Goal: Use online tool/utility: Utilize a website feature to perform a specific function

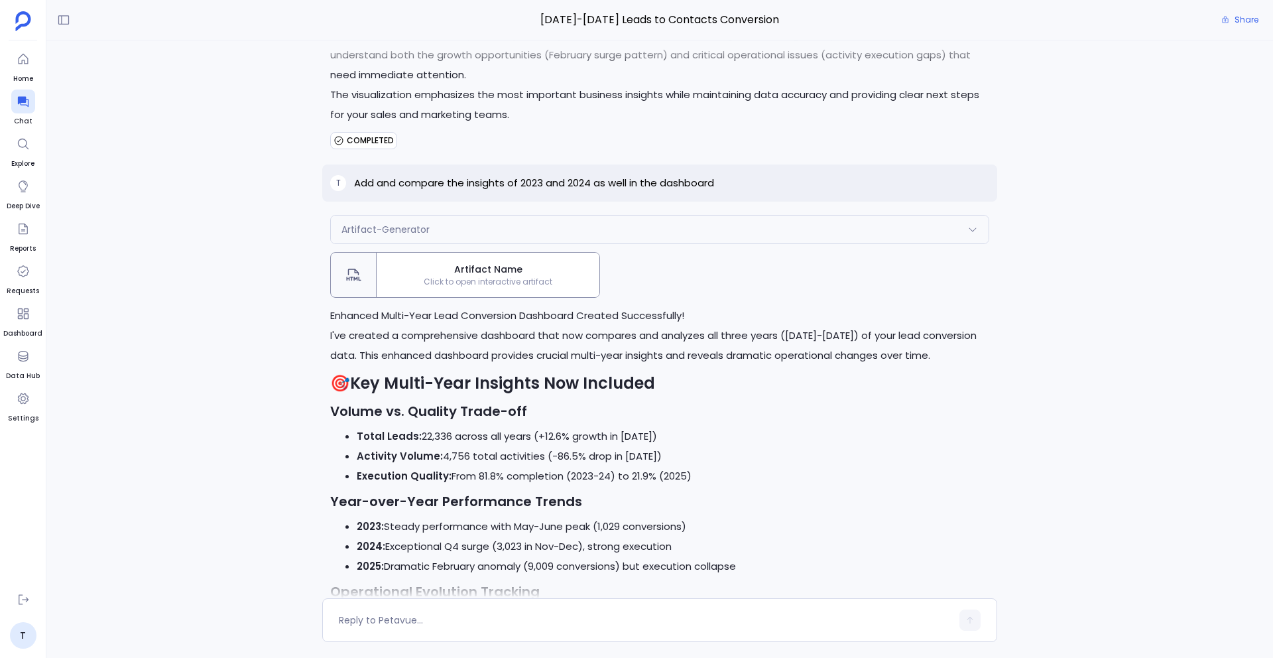
scroll to position [8630, 0]
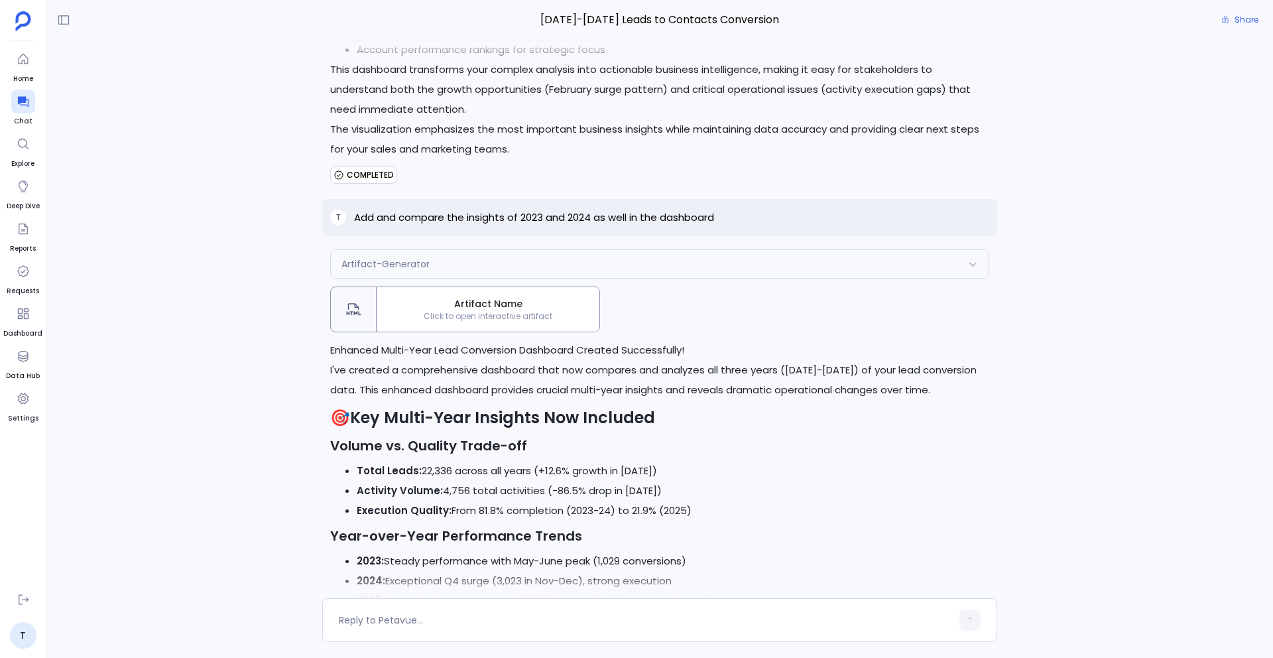
click at [545, 311] on span "Click to open interactive artifact" at bounding box center [488, 316] width 223 height 11
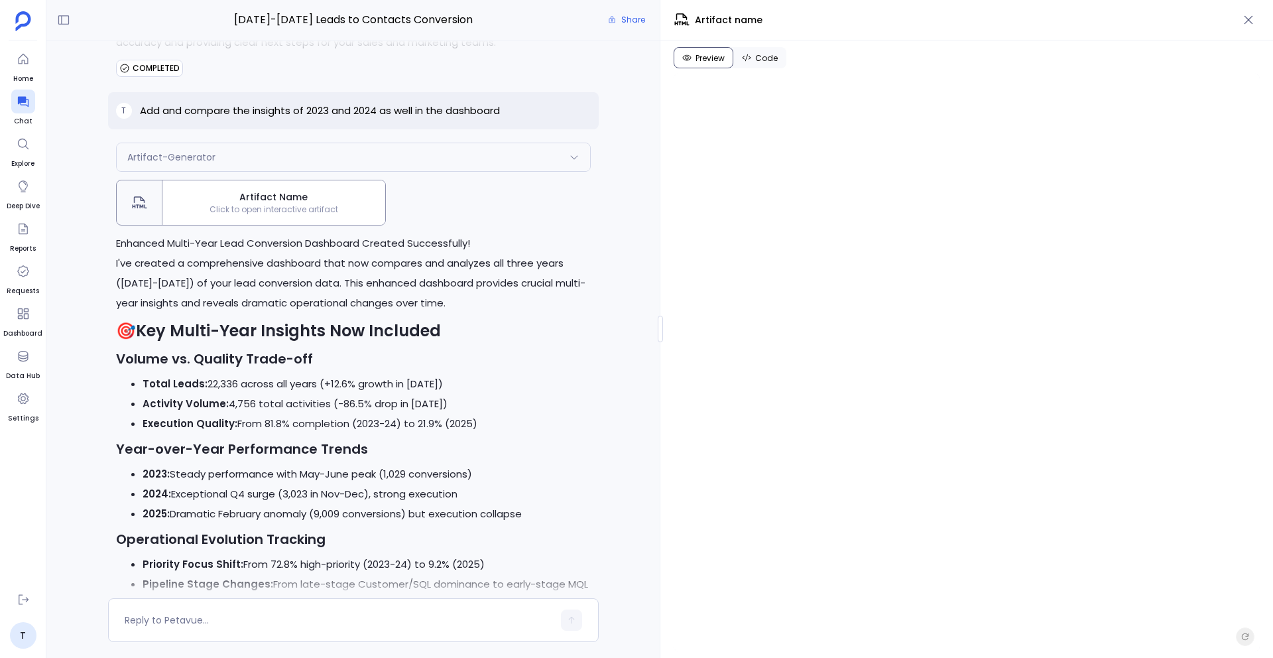
scroll to position [9919, 0]
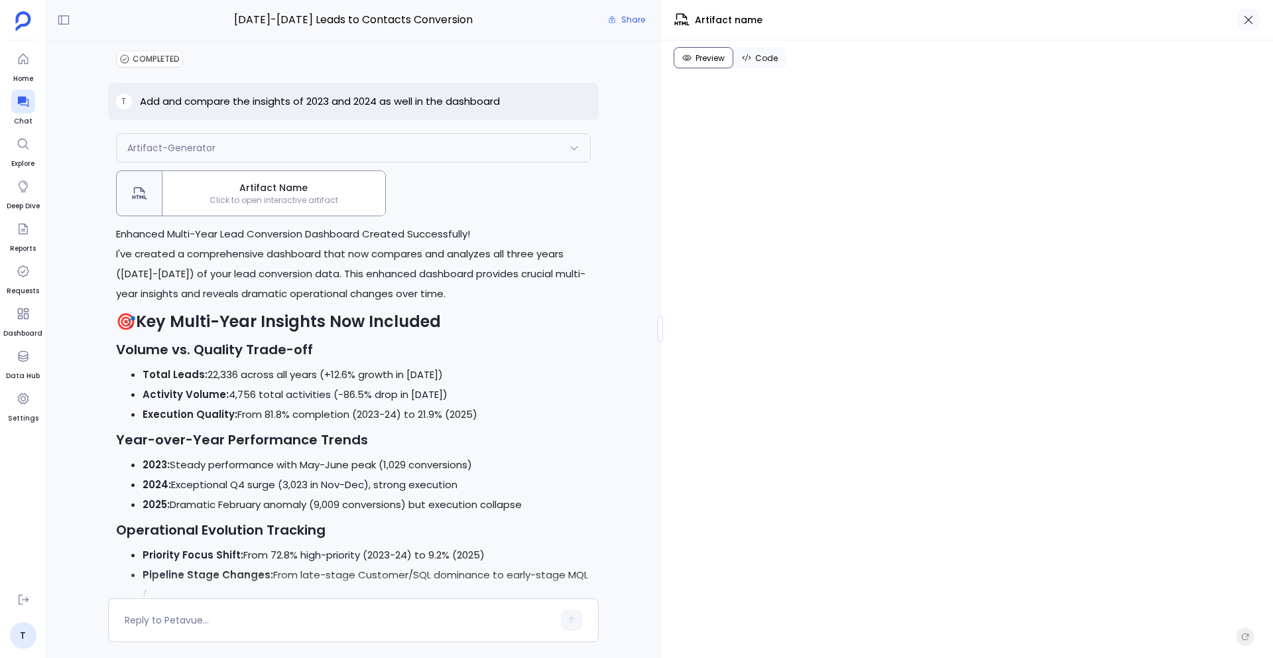
click at [1246, 21] on icon "button" at bounding box center [1248, 19] width 13 height 13
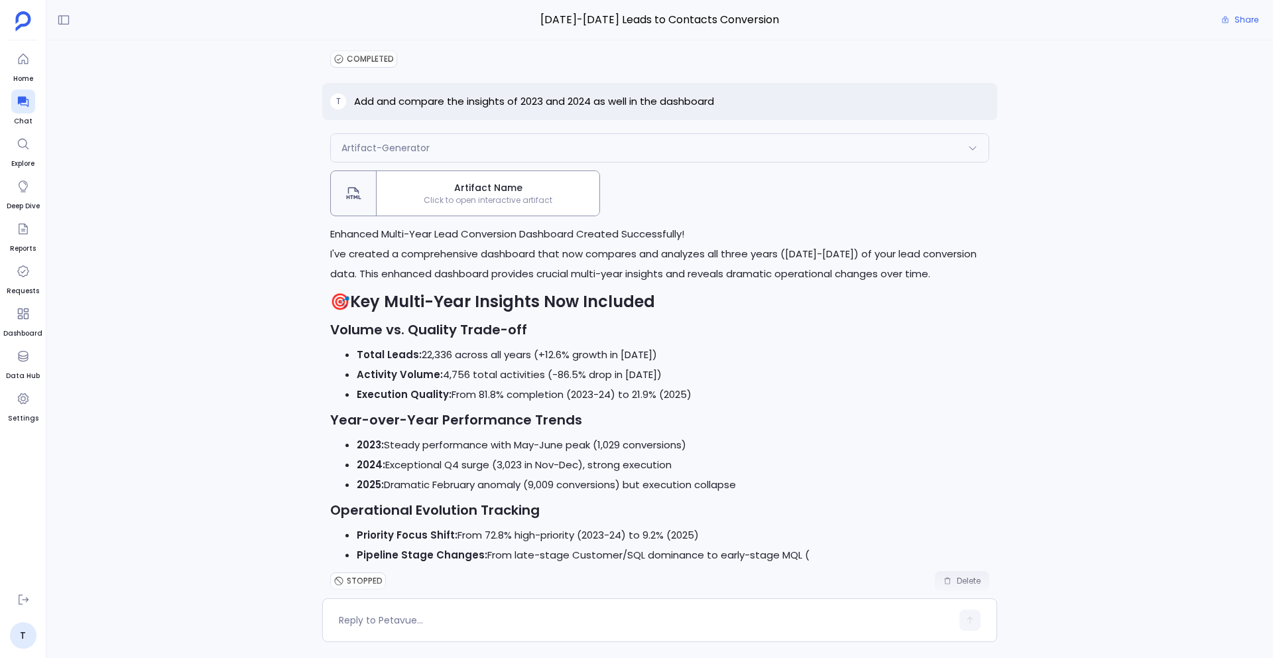
click at [971, 575] on span "Delete" at bounding box center [969, 580] width 24 height 11
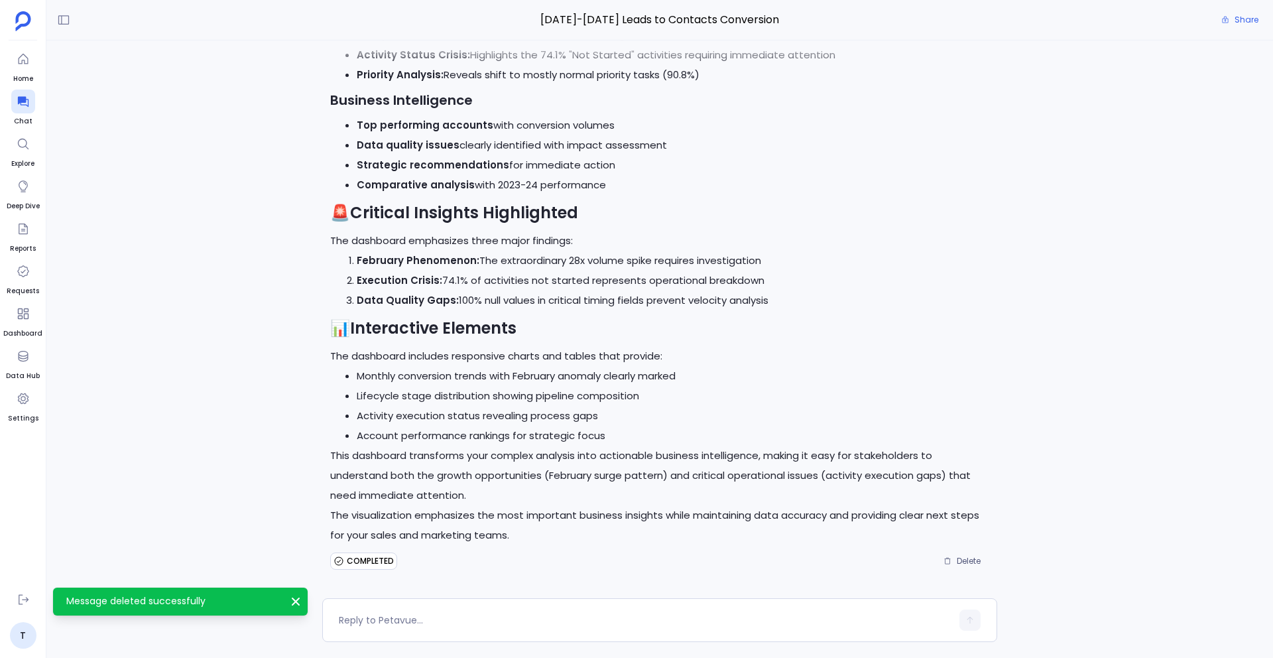
scroll to position [8224, 0]
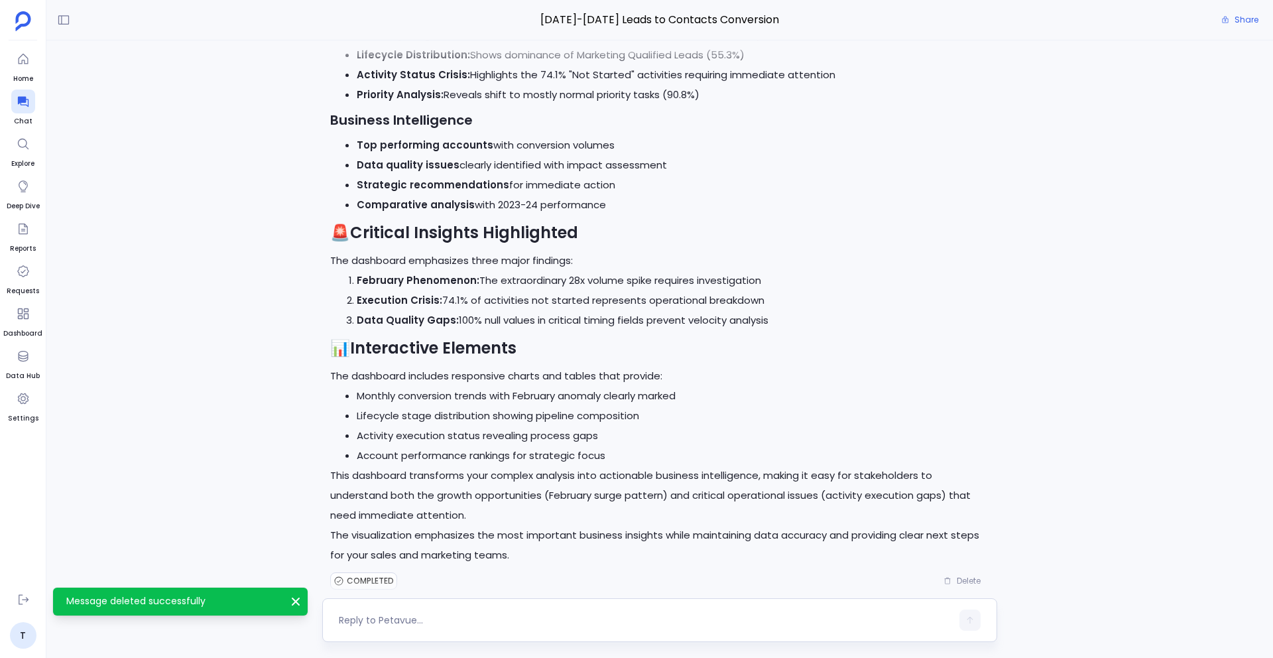
click at [422, 621] on textarea at bounding box center [645, 619] width 613 height 13
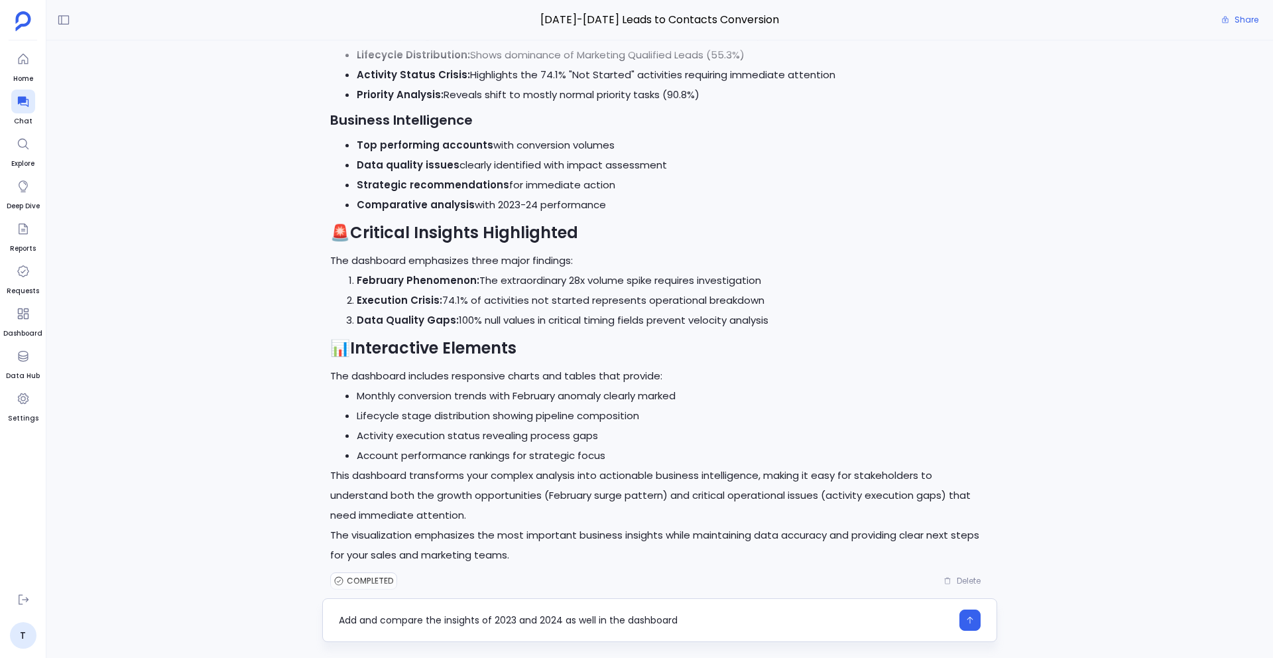
type textarea "Add and compare the insights of 2023 and 2024 as well in the dashboard"
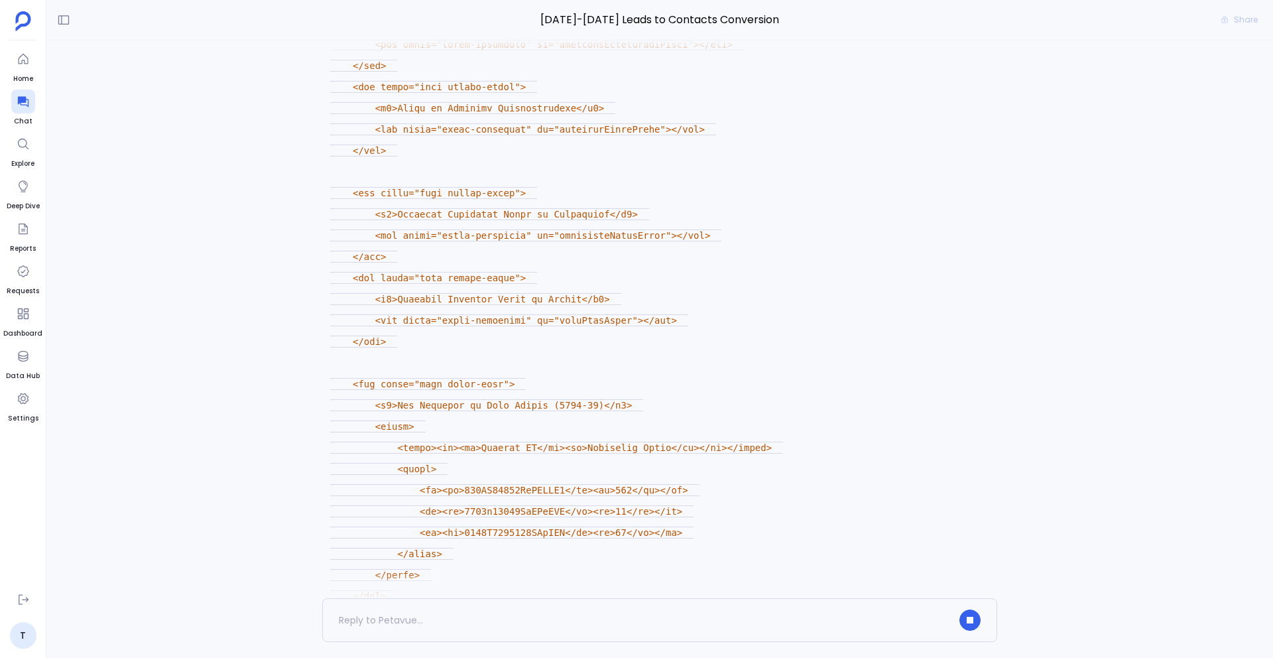
scroll to position [11551, 0]
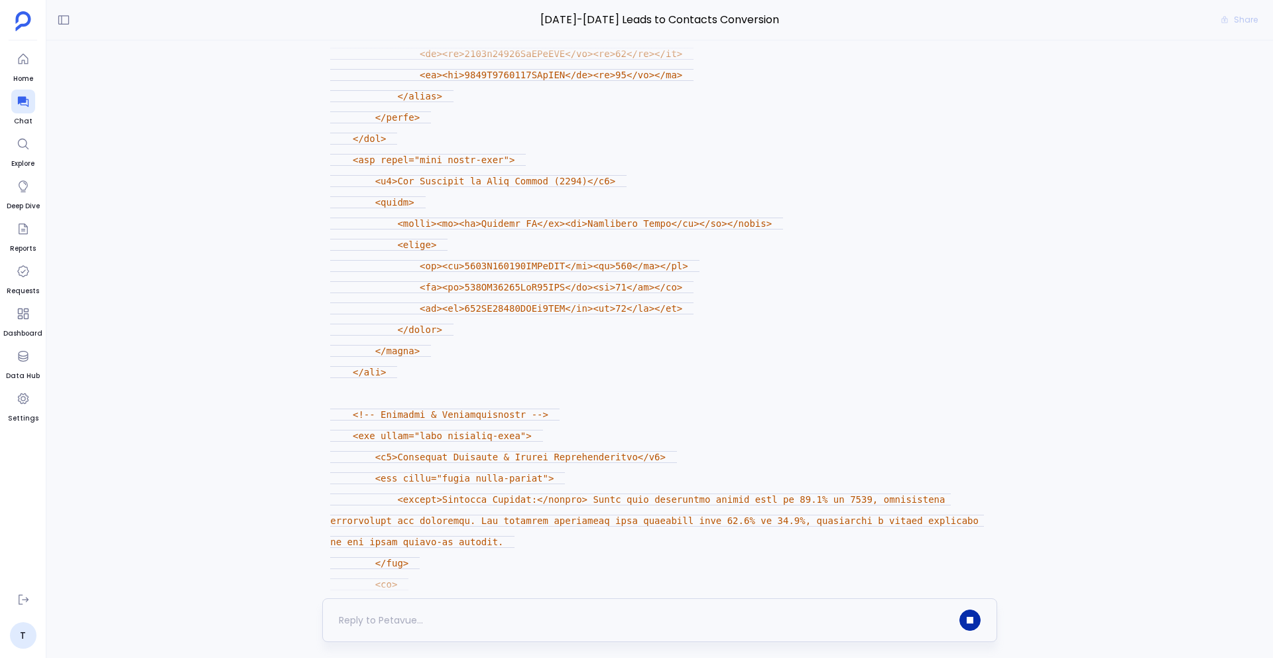
click at [967, 621] on icon "button" at bounding box center [969, 619] width 5 height 5
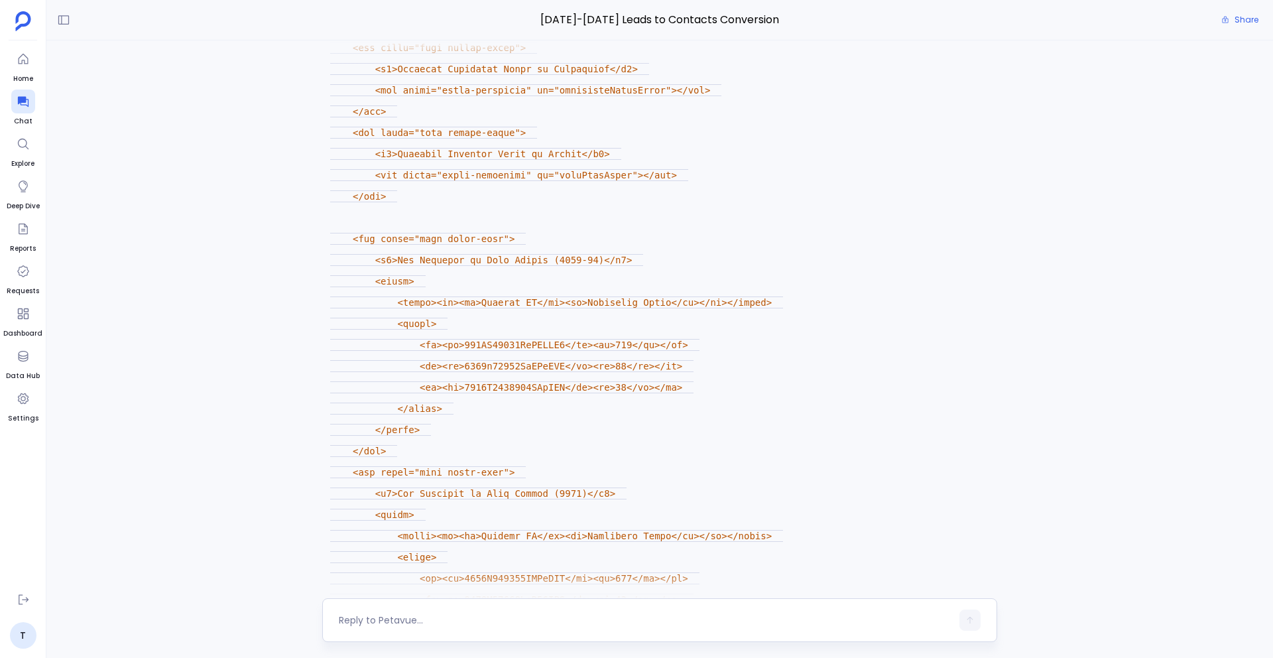
scroll to position [12108, 0]
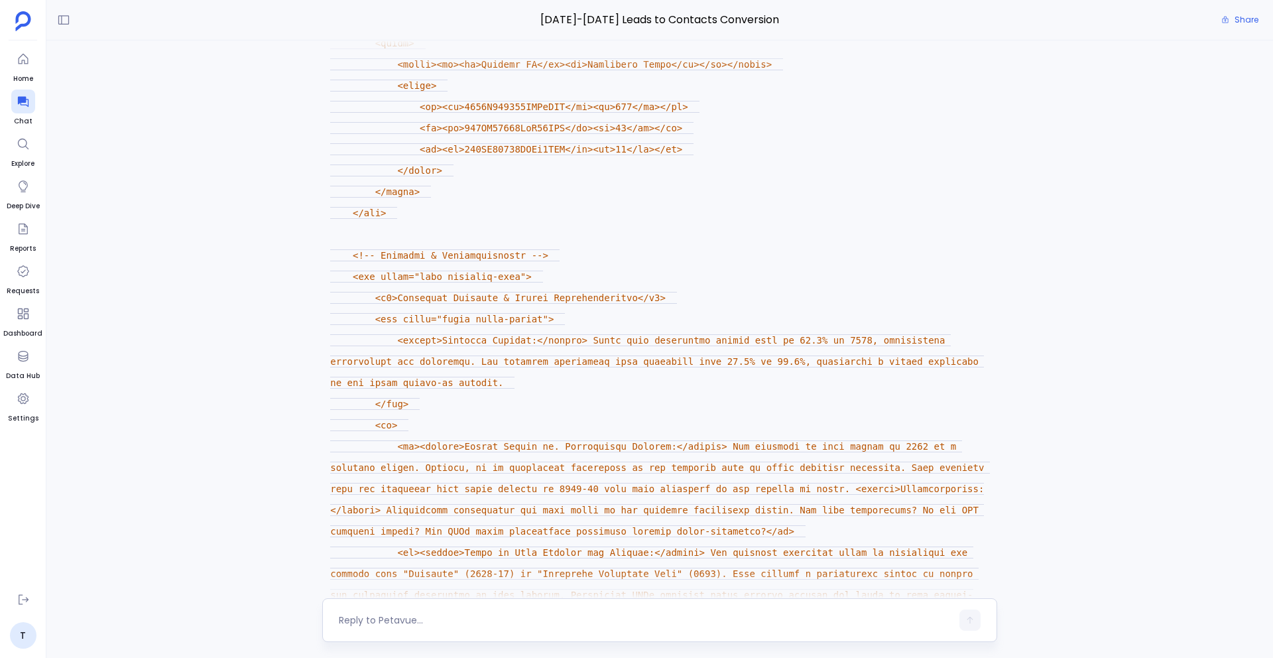
click at [400, 616] on textarea at bounding box center [645, 619] width 613 height 13
type textarea "try again"
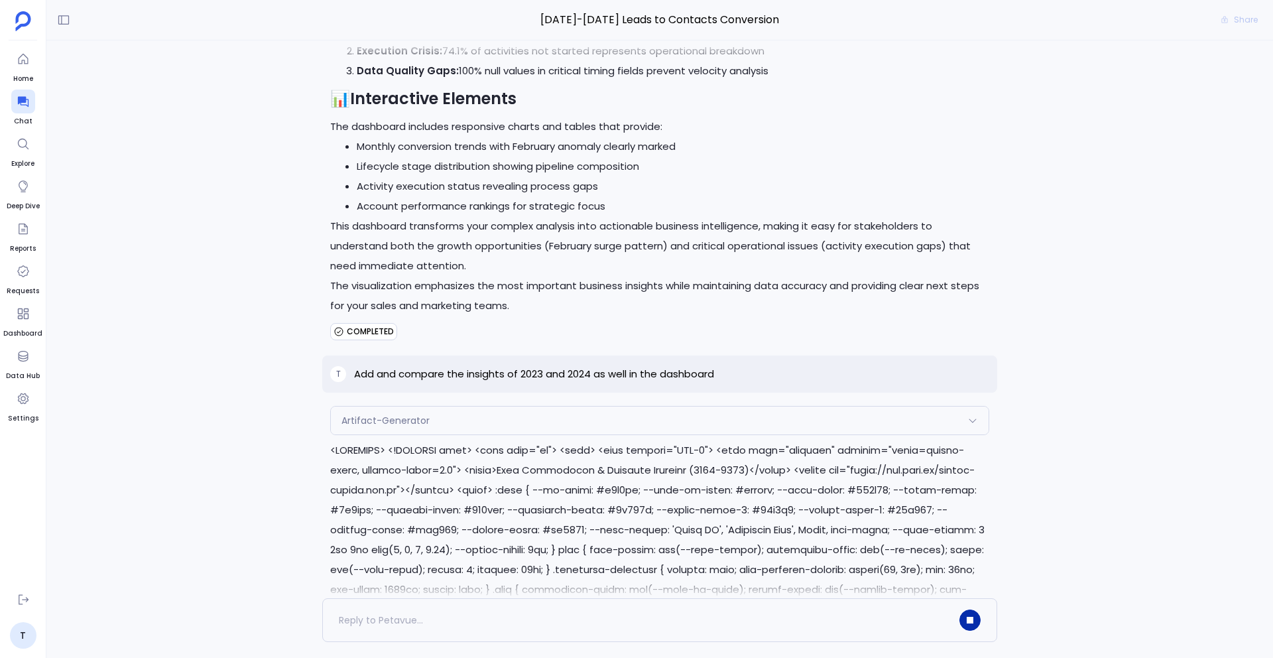
scroll to position [8474, 0]
click at [409, 413] on span "Artifact-Generator" at bounding box center [385, 419] width 88 height 13
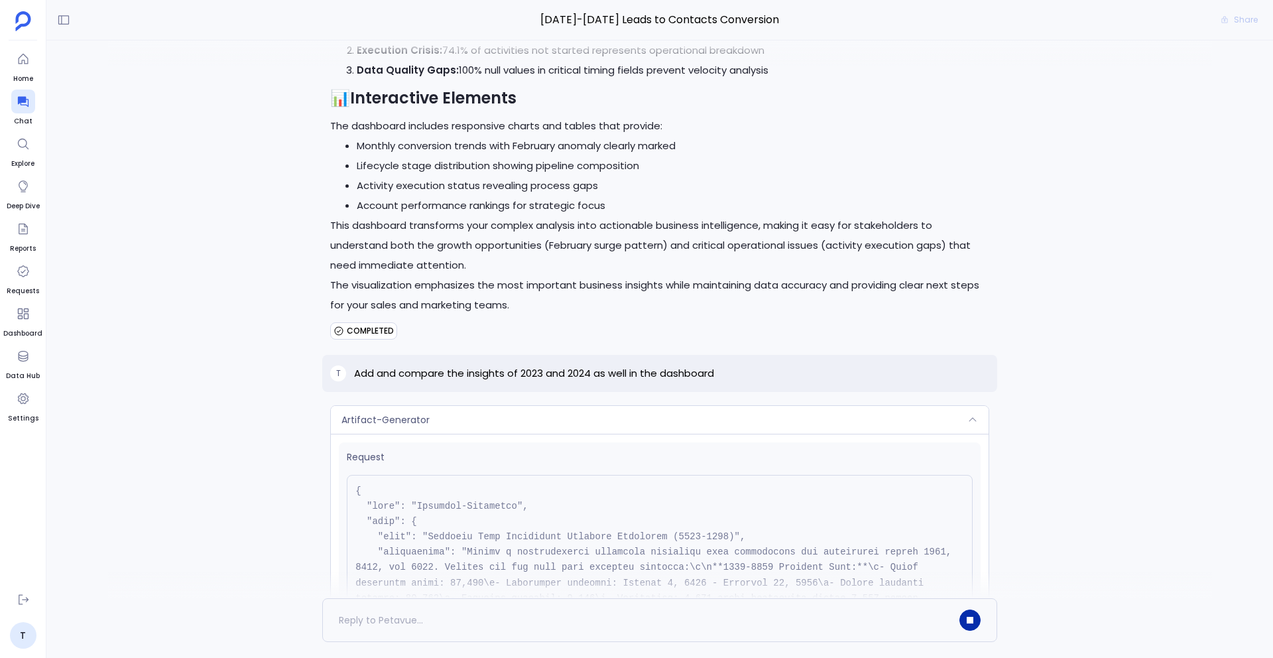
click at [409, 413] on span "Artifact-Generator" at bounding box center [385, 419] width 88 height 13
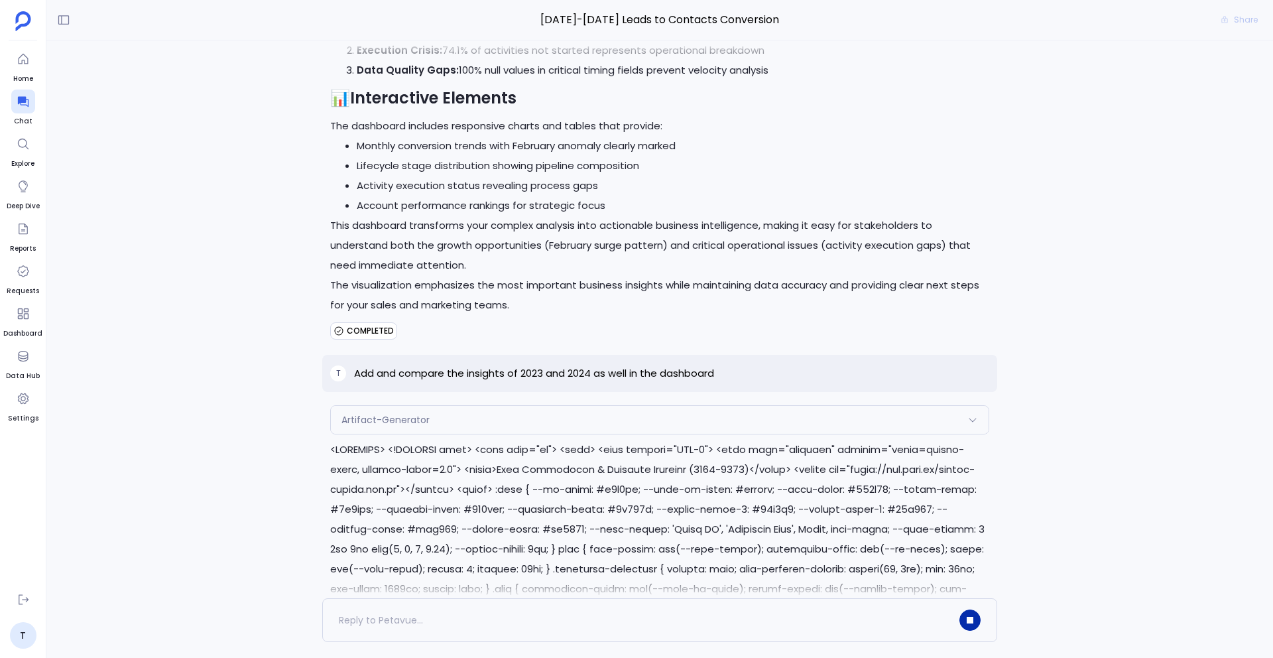
click at [409, 413] on span "Artifact-Generator" at bounding box center [385, 419] width 88 height 13
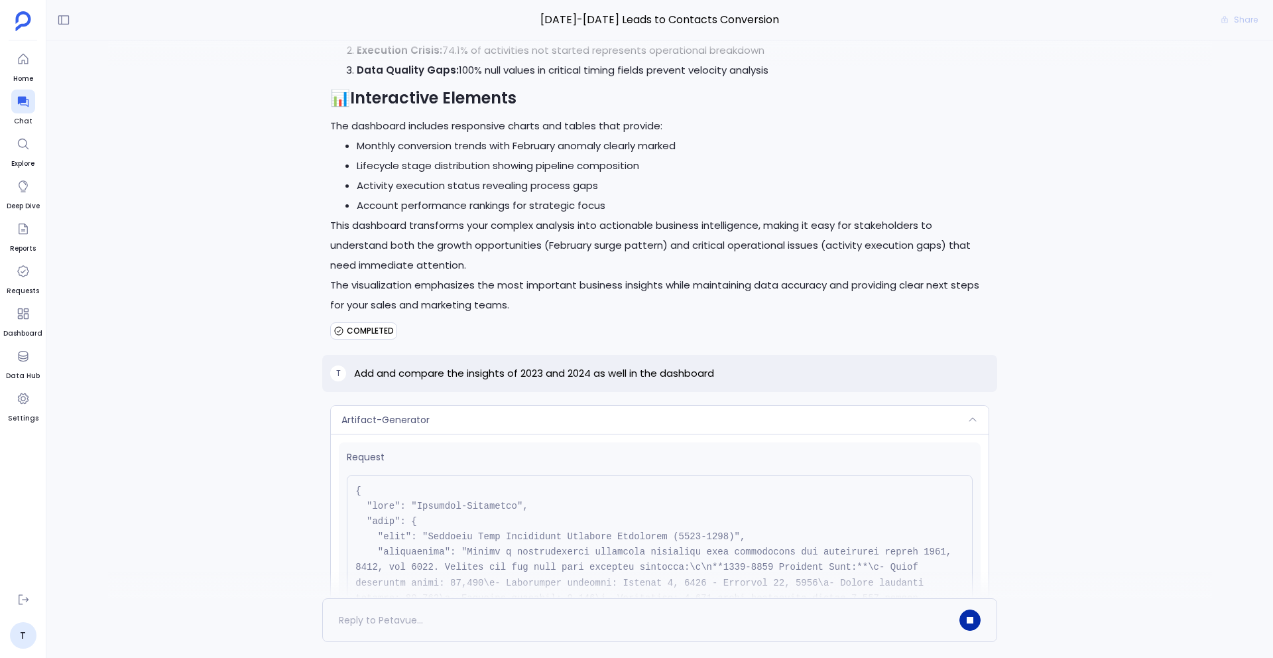
click at [409, 413] on span "Artifact-Generator" at bounding box center [385, 419] width 88 height 13
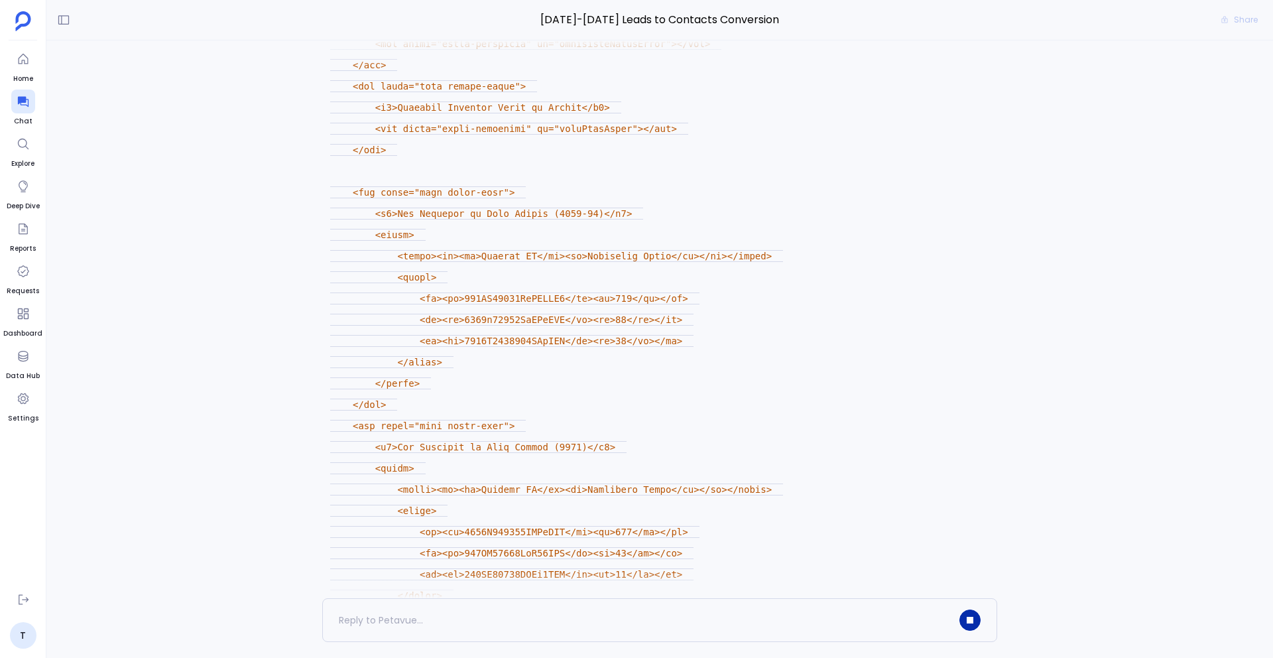
scroll to position [12227, 0]
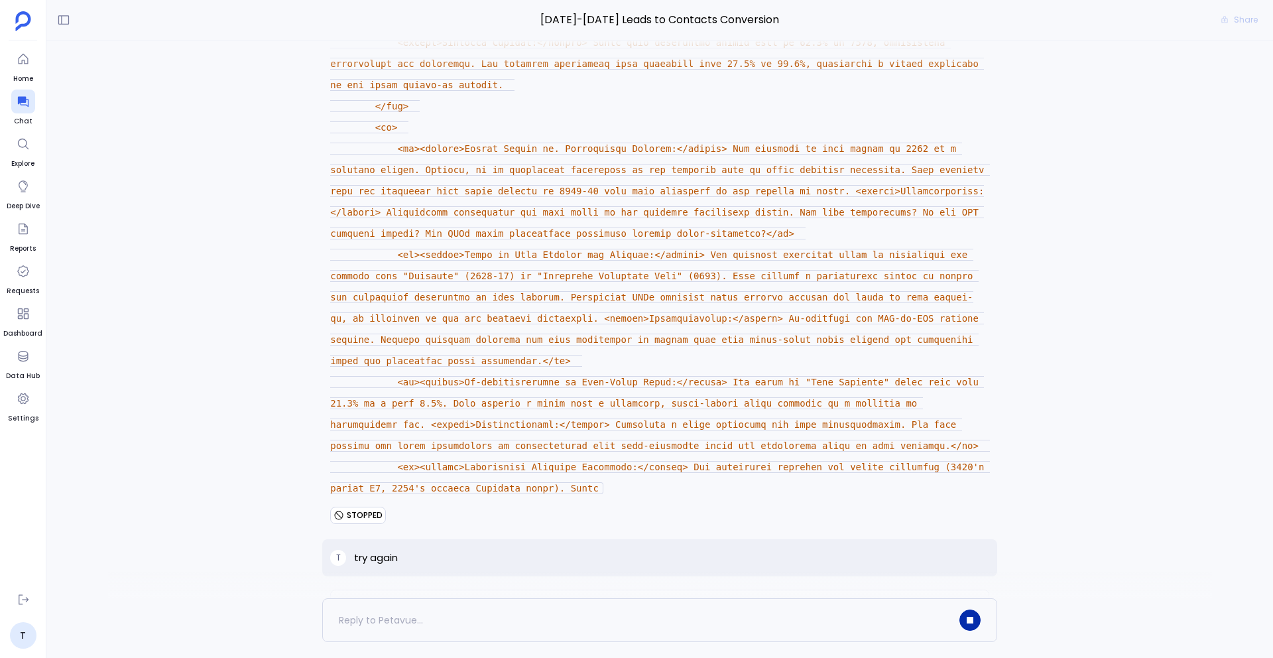
scroll to position [12415, 0]
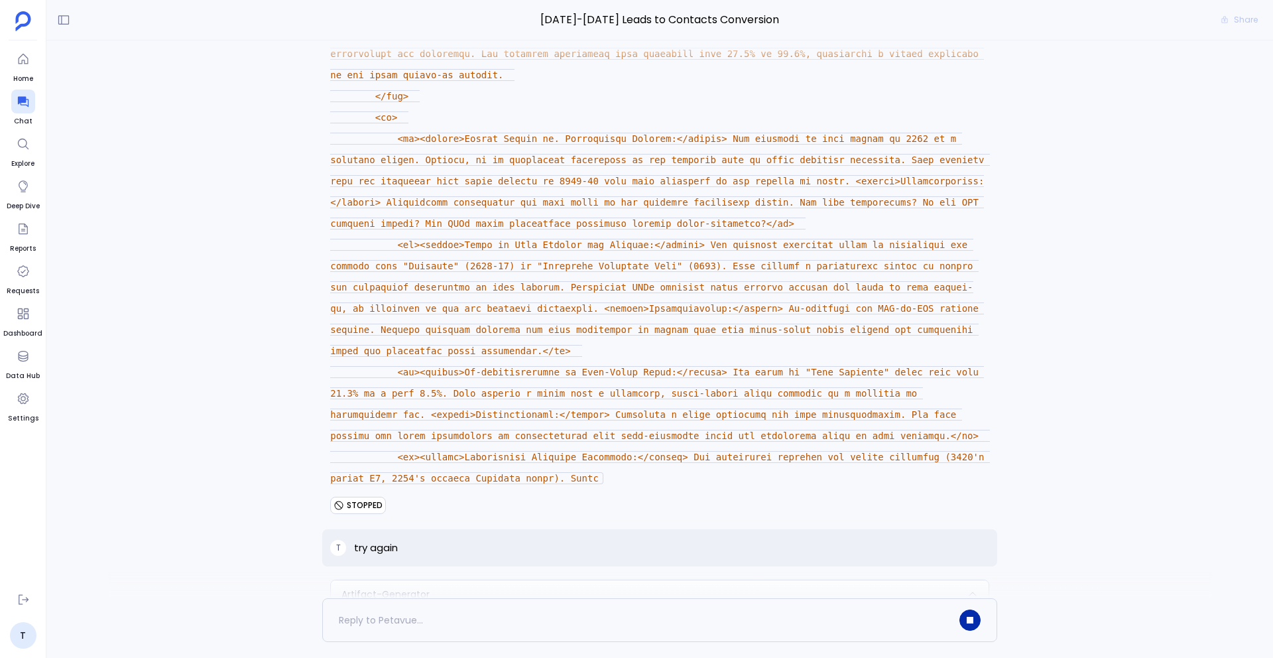
click at [436, 580] on div "Artifact-Generator" at bounding box center [660, 594] width 658 height 28
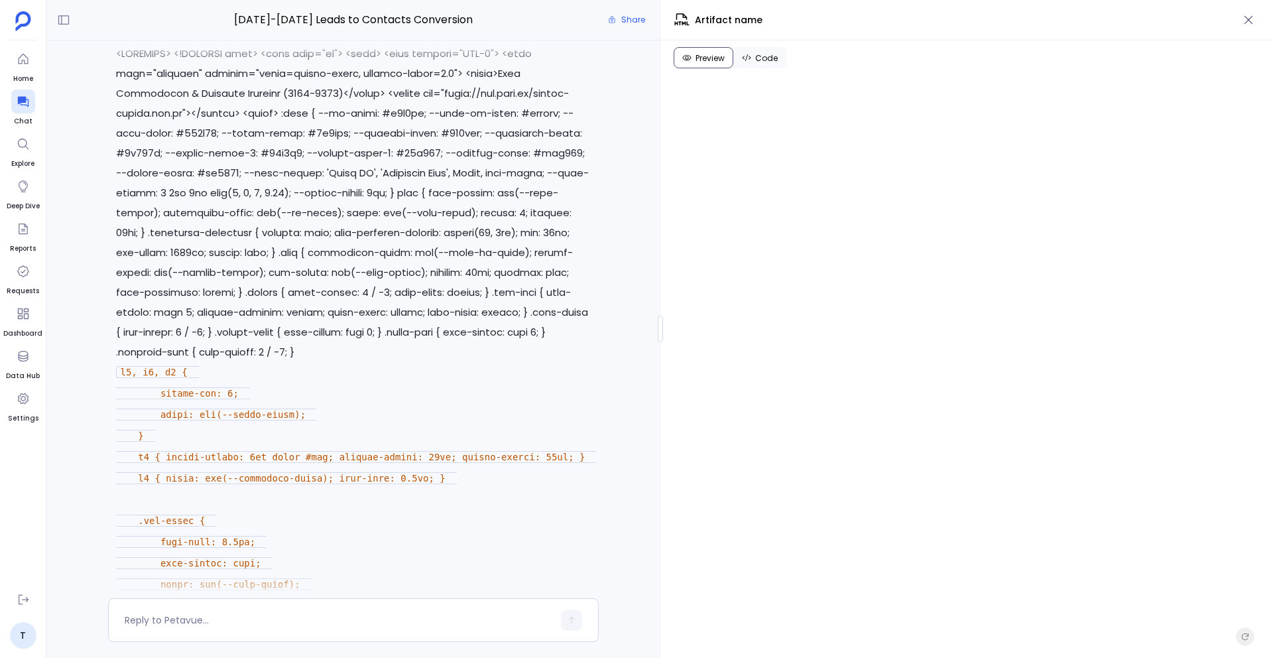
scroll to position [9770, 0]
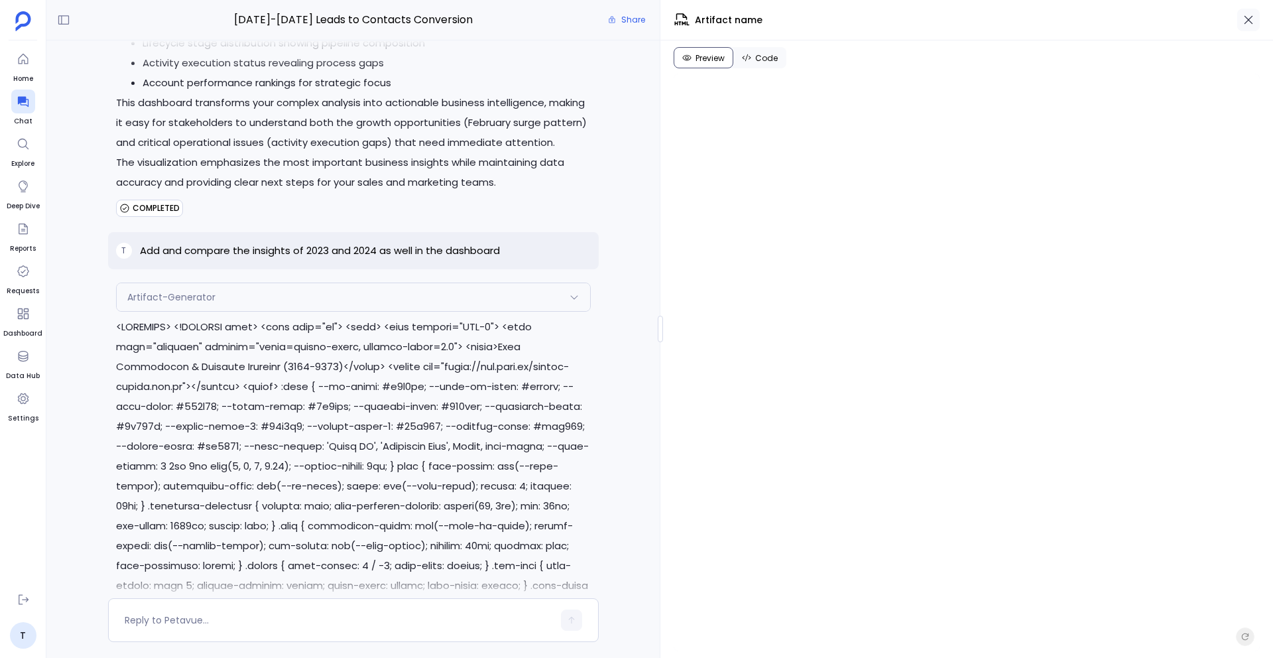
click at [1248, 17] on icon "button" at bounding box center [1248, 19] width 13 height 13
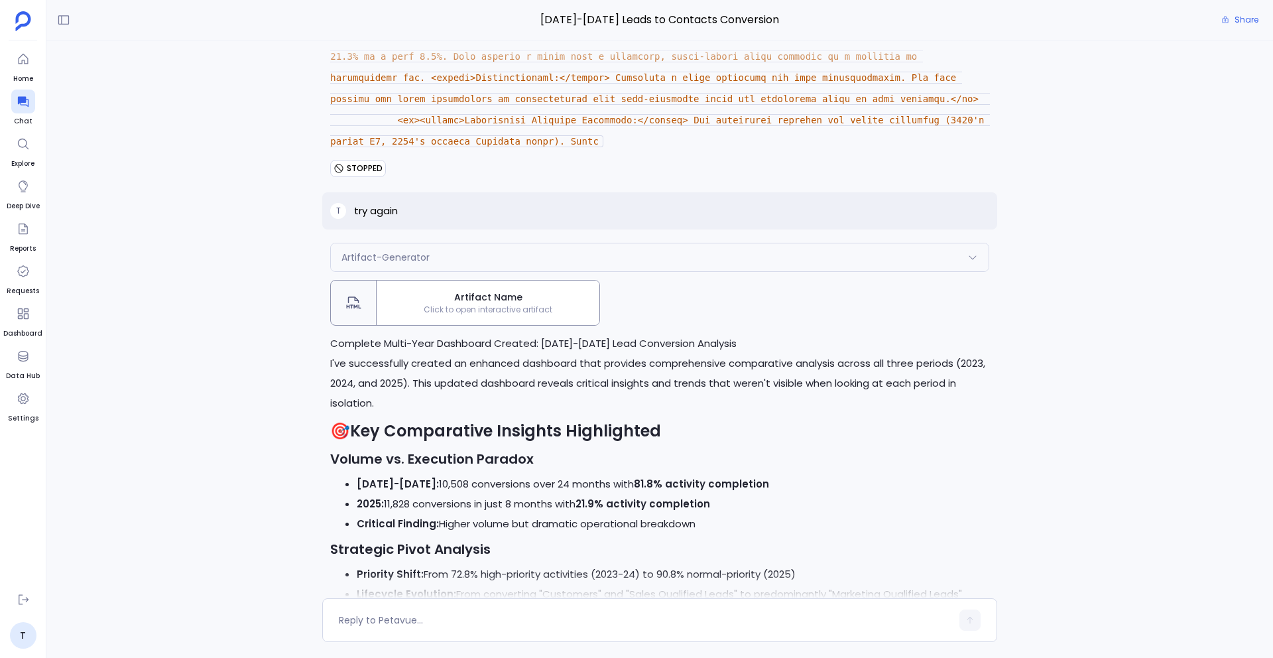
scroll to position [12572, 0]
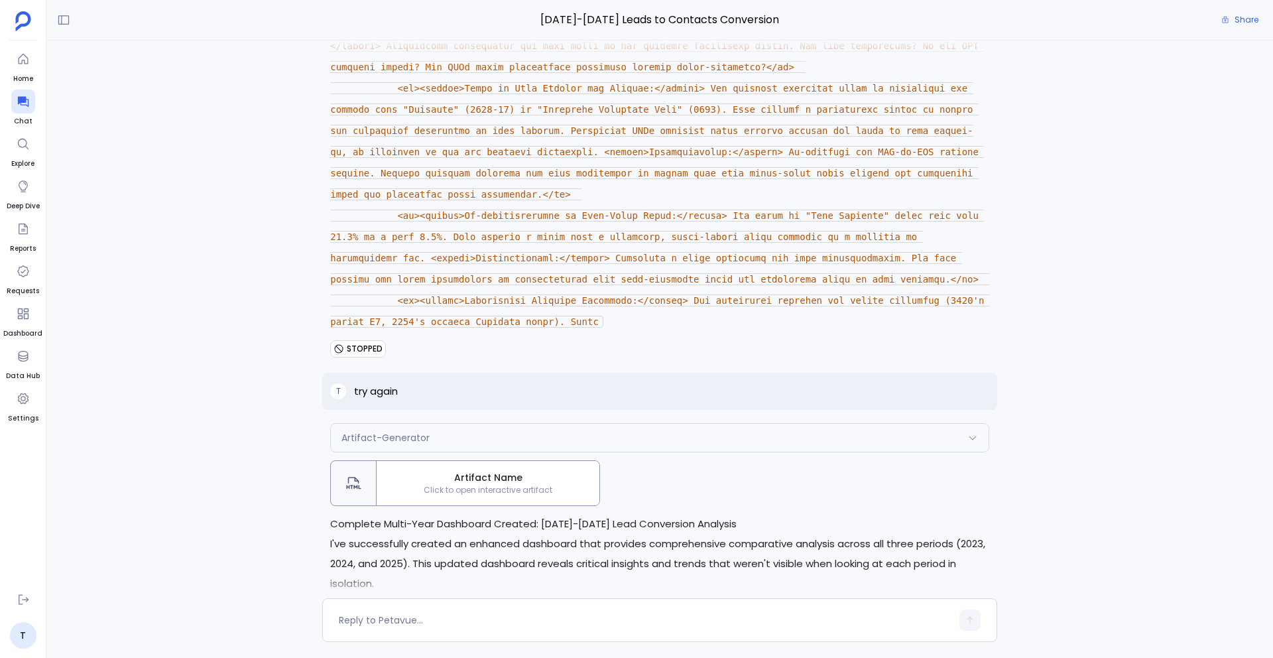
click at [497, 471] on span "Artifact Name" at bounding box center [488, 478] width 212 height 14
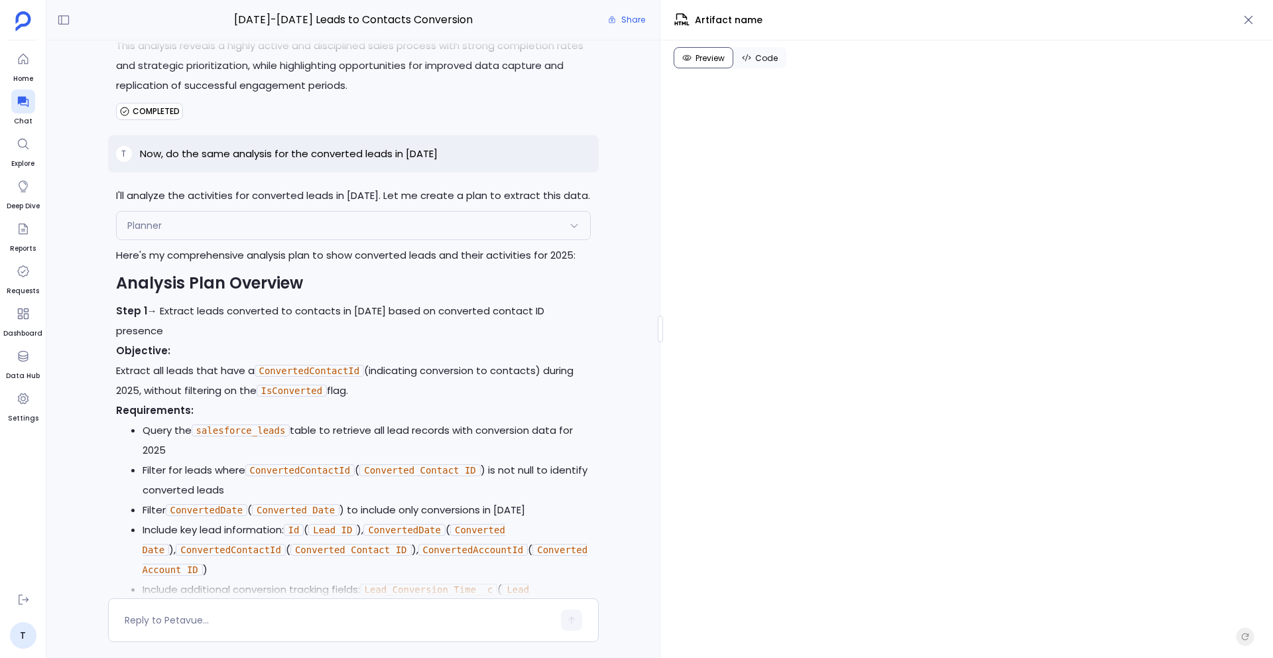
scroll to position [5517, 0]
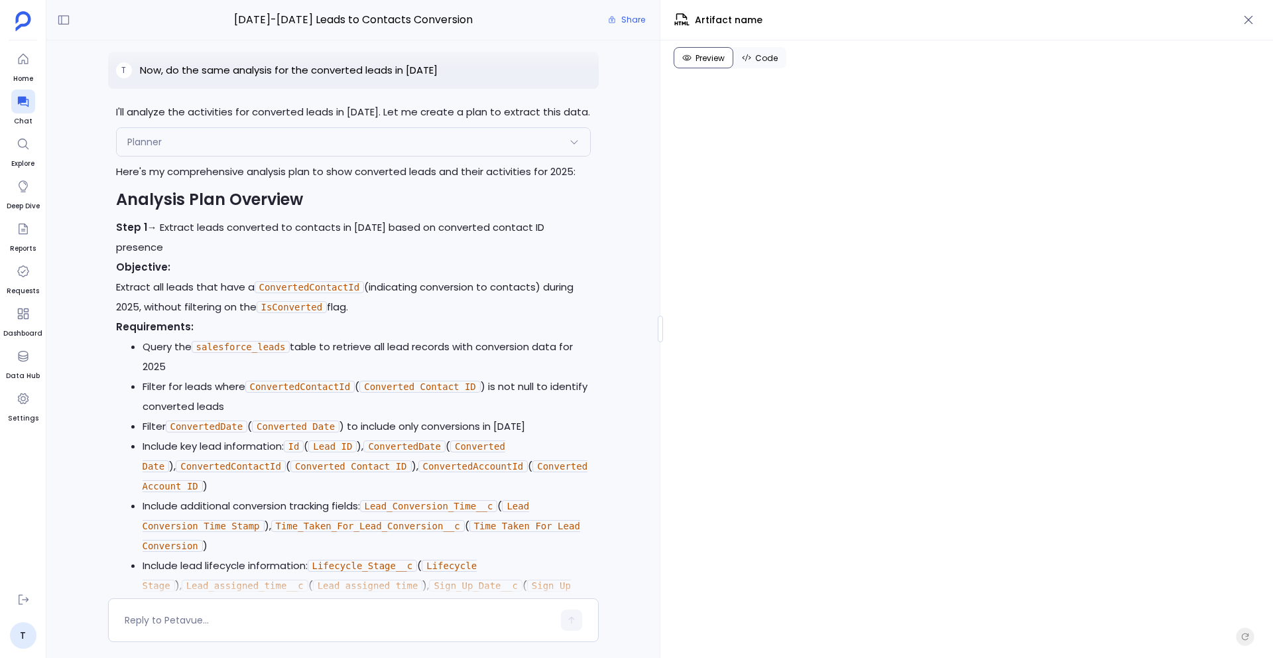
drag, startPoint x: 383, startPoint y: 239, endPoint x: 94, endPoint y: 233, distance: 288.5
click at [94, 233] on div "T Show me the leads converted into contacts in the year [DATE] and 2024 I'll he…" at bounding box center [352, 319] width 613 height 558
click at [298, 337] on li "Query the salesforce_leads table to retrieve all lead records with conversion d…" at bounding box center [367, 357] width 448 height 40
click at [551, 257] on p "Objective: Extract all leads that have a ConvertedContactId (indicating convers…" at bounding box center [353, 287] width 475 height 60
drag, startPoint x: 367, startPoint y: 249, endPoint x: 148, endPoint y: 237, distance: 219.8
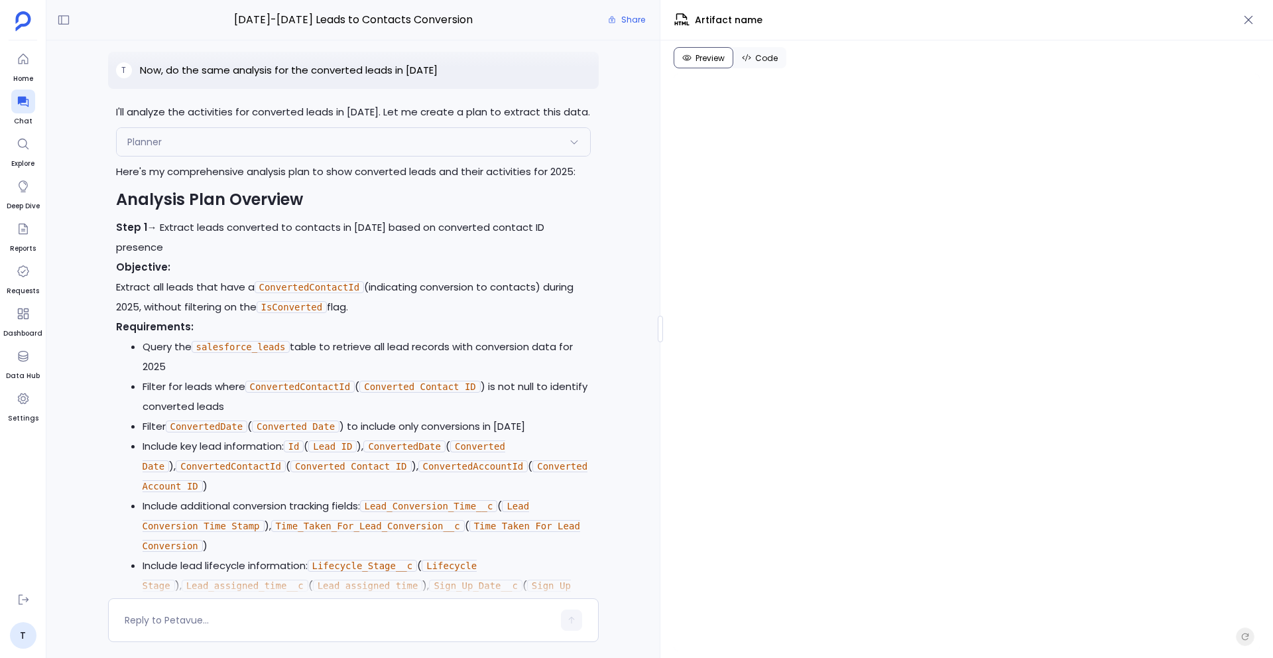
click at [148, 257] on p "Objective: Extract all leads that have a ConvertedContactId (indicating convers…" at bounding box center [353, 287] width 475 height 60
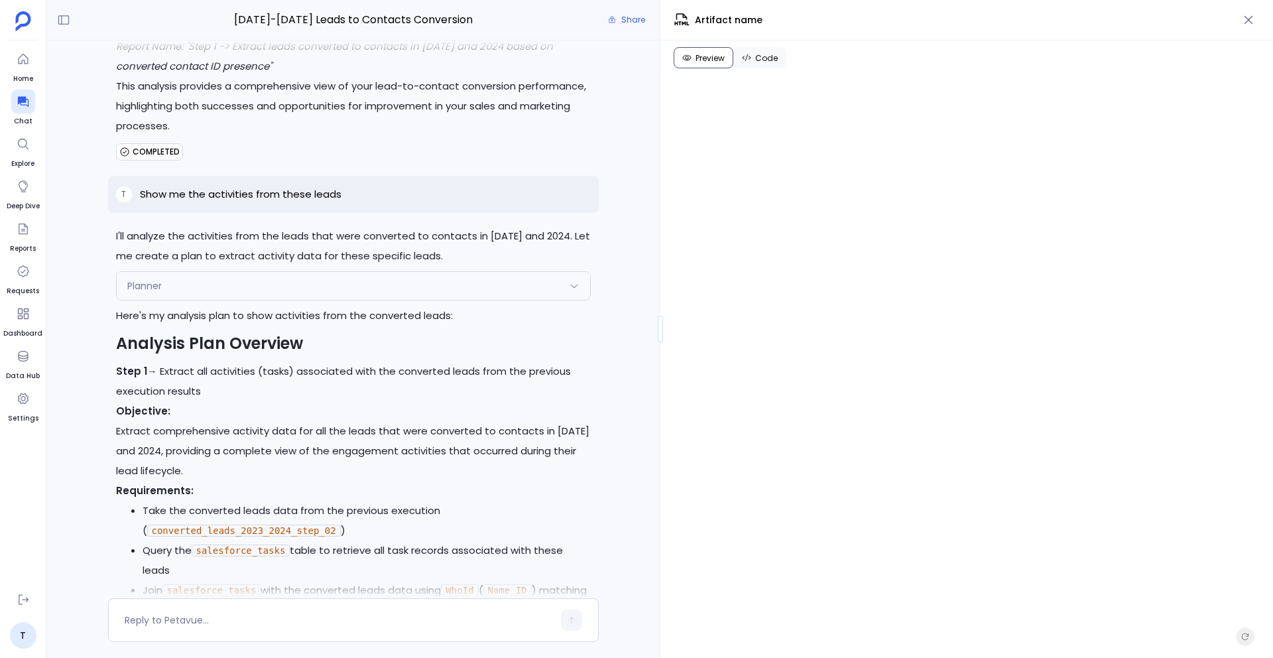
scroll to position [2981, 0]
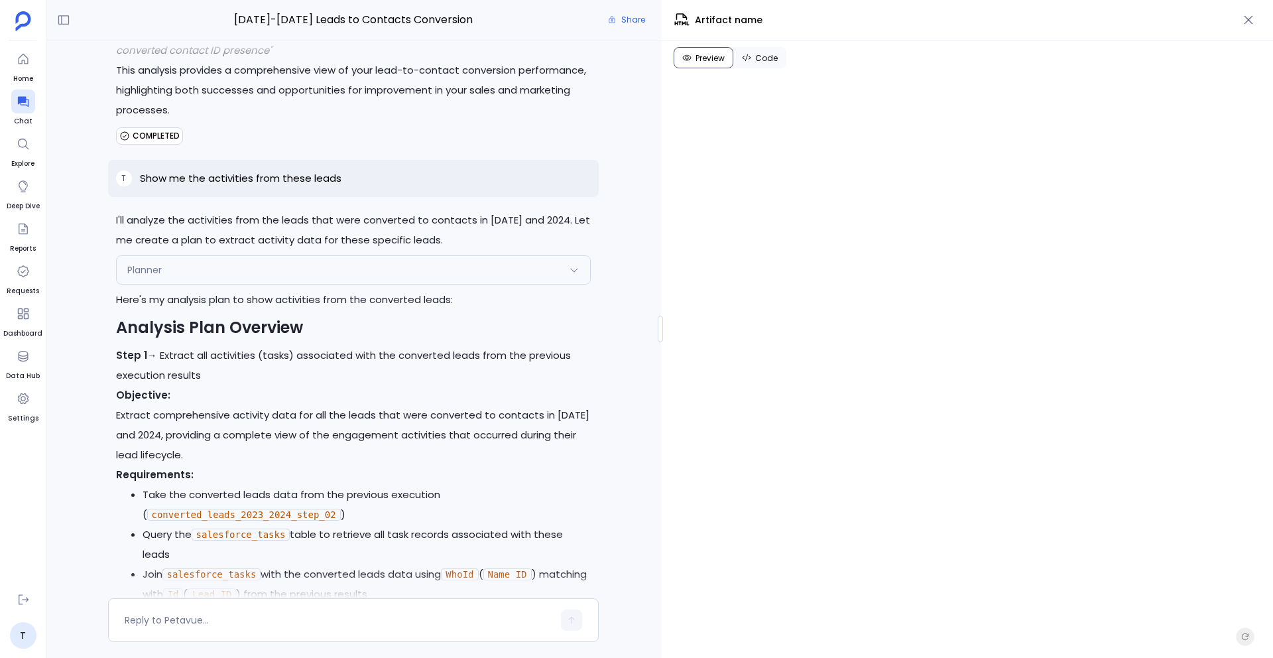
click at [265, 256] on div "Planner" at bounding box center [353, 270] width 473 height 28
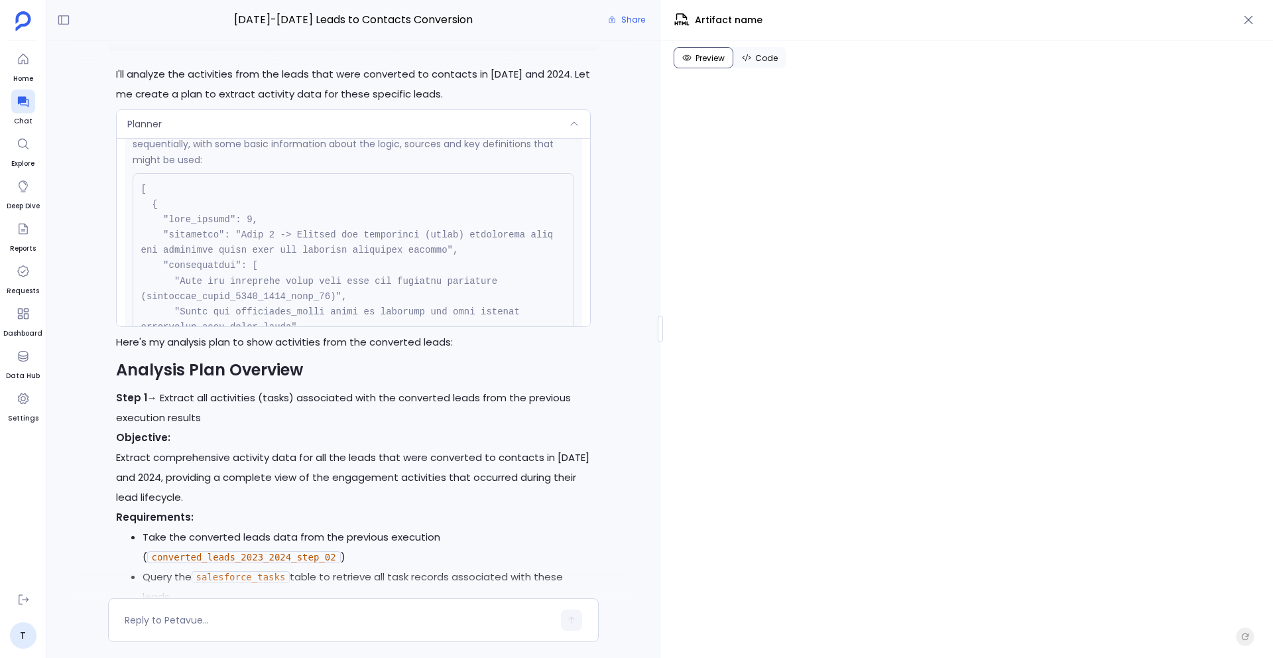
scroll to position [3122, 0]
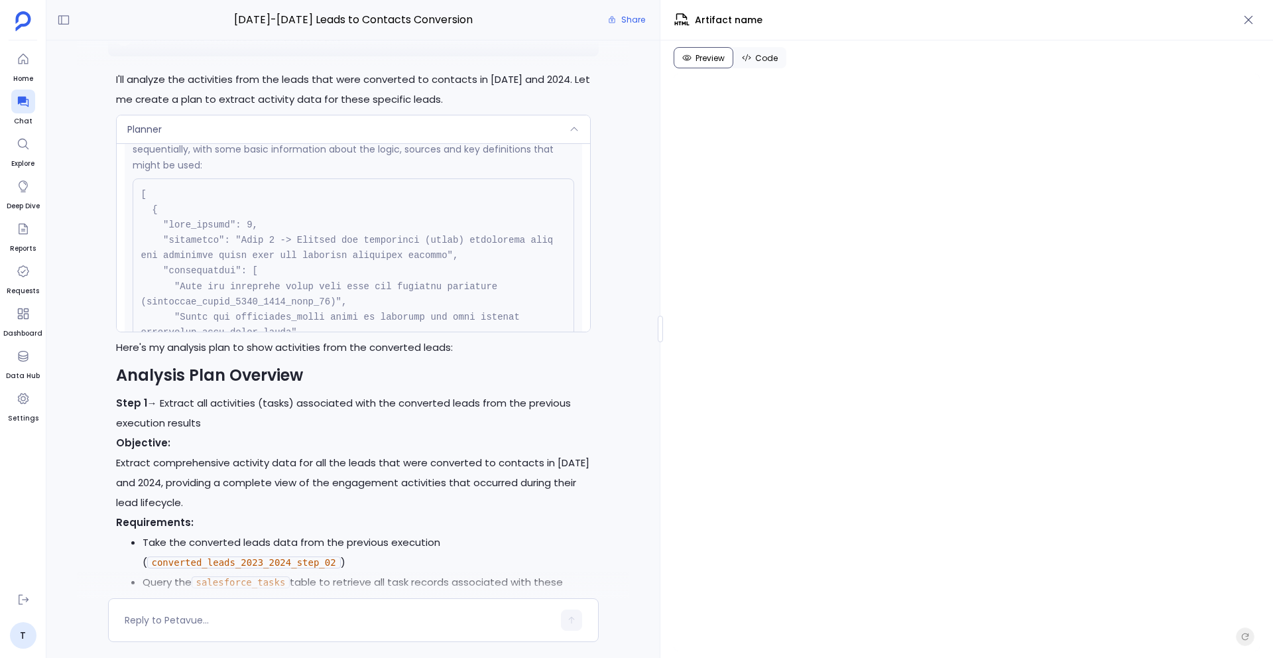
drag, startPoint x: 111, startPoint y: 361, endPoint x: 208, endPoint y: 384, distance: 99.4
click at [208, 385] on div "I'll analyze the activities from the leads that were converted to contacts in […" at bounding box center [353, 583] width 491 height 1026
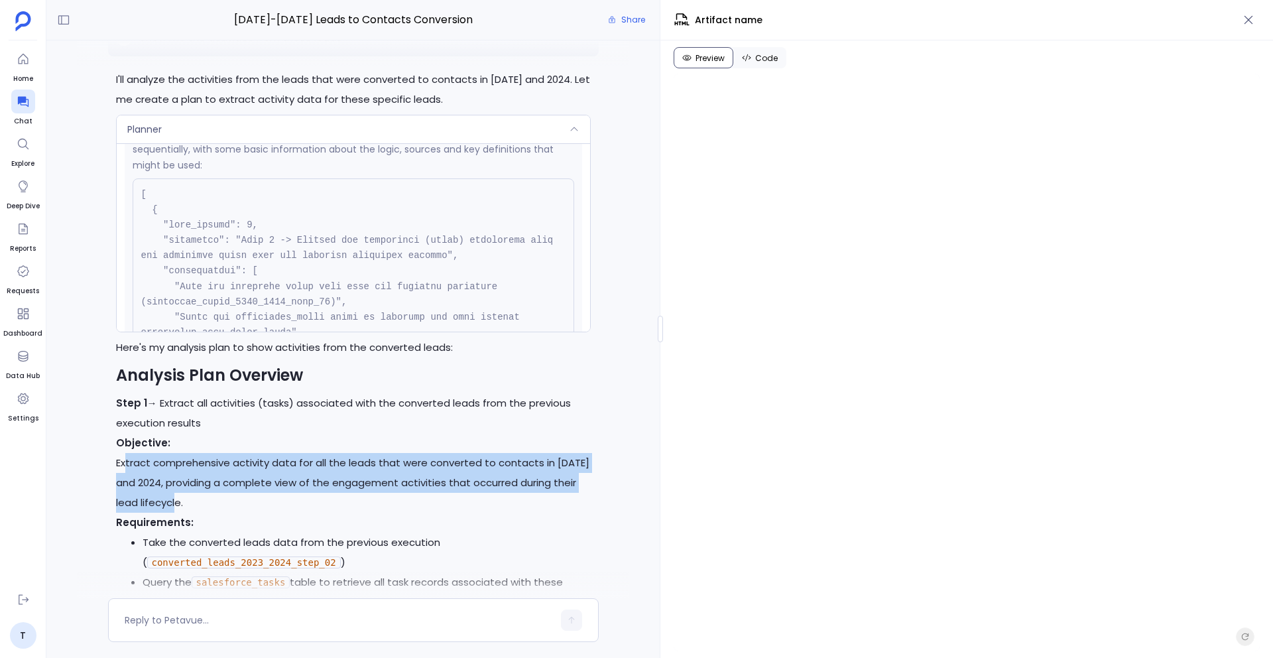
drag, startPoint x: 125, startPoint y: 420, endPoint x: 220, endPoint y: 466, distance: 105.3
click at [220, 466] on p "Objective: Extract comprehensive activity data for all the leads that were conv…" at bounding box center [353, 473] width 475 height 80
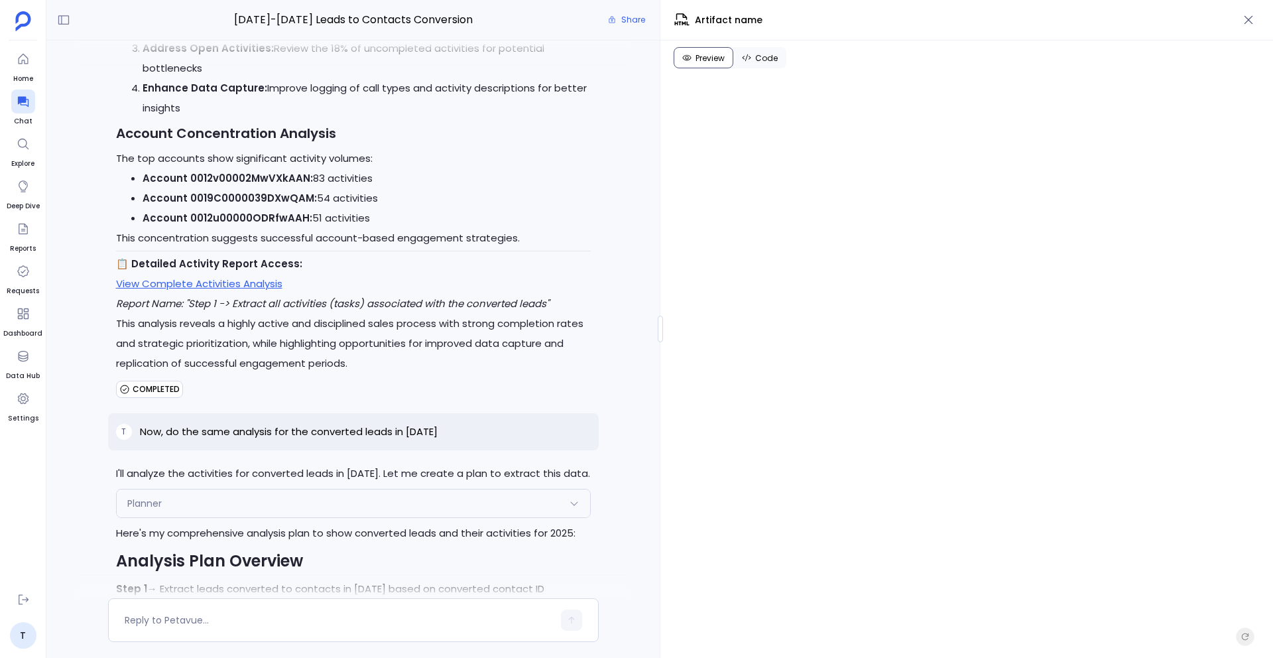
scroll to position [5592, 0]
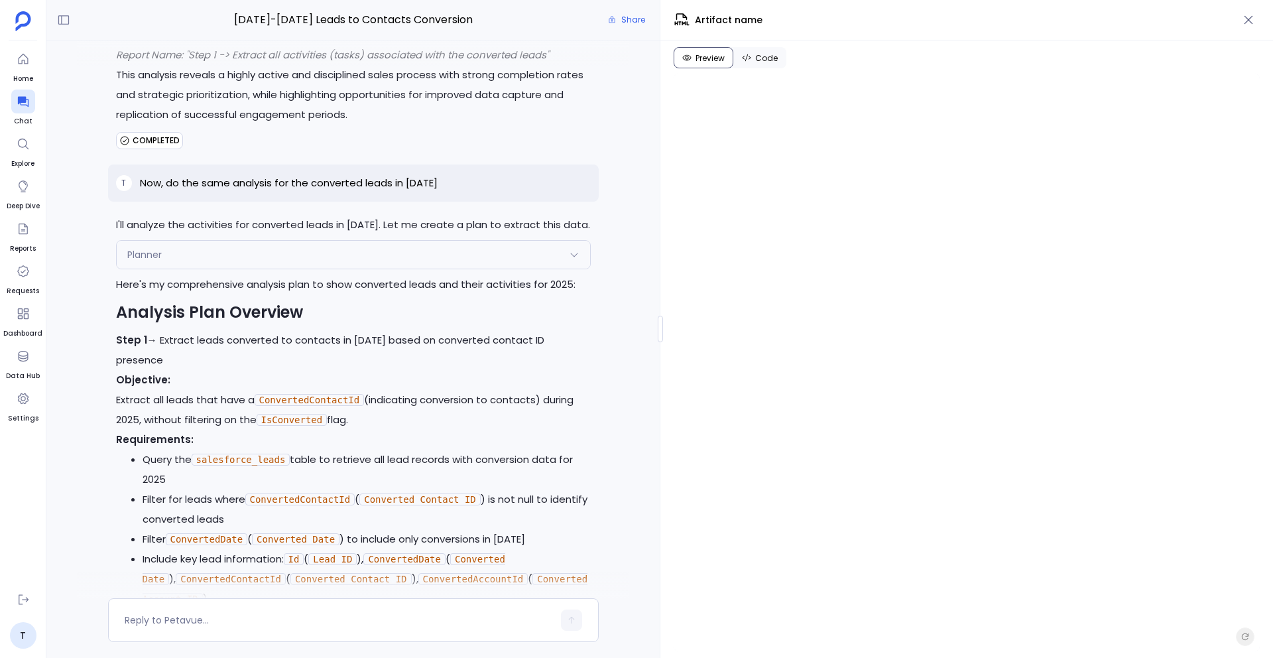
drag, startPoint x: 109, startPoint y: 333, endPoint x: 355, endPoint y: 367, distance: 248.9
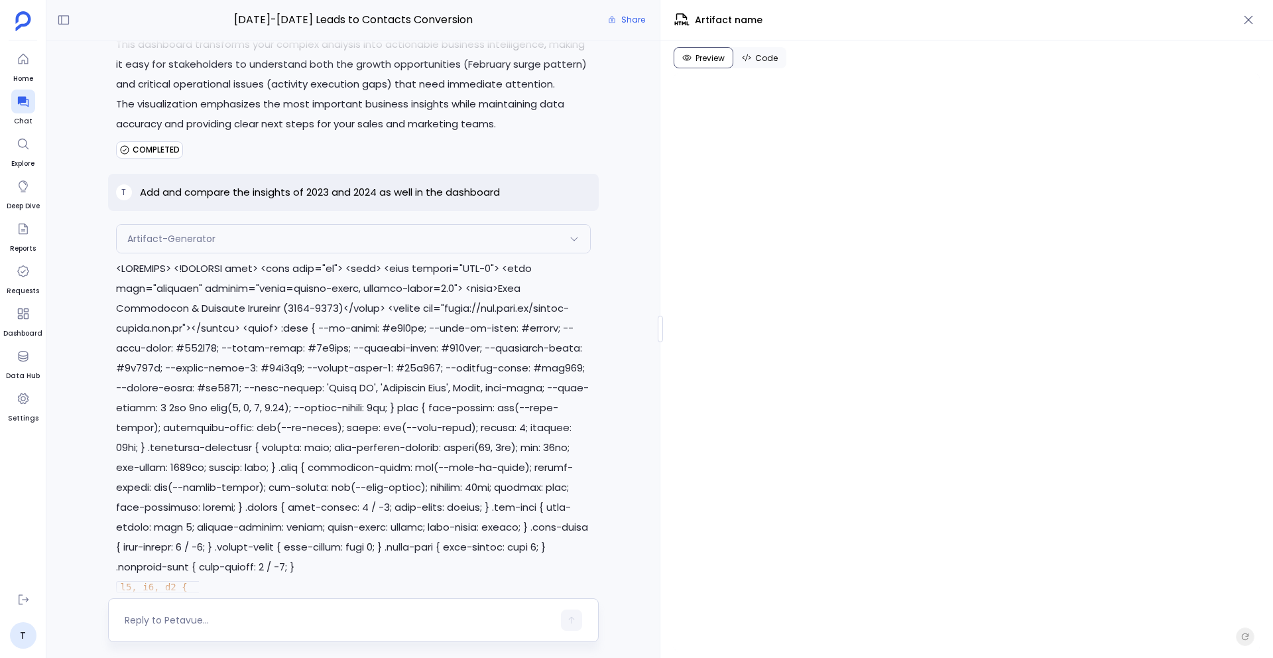
scroll to position [9952, 0]
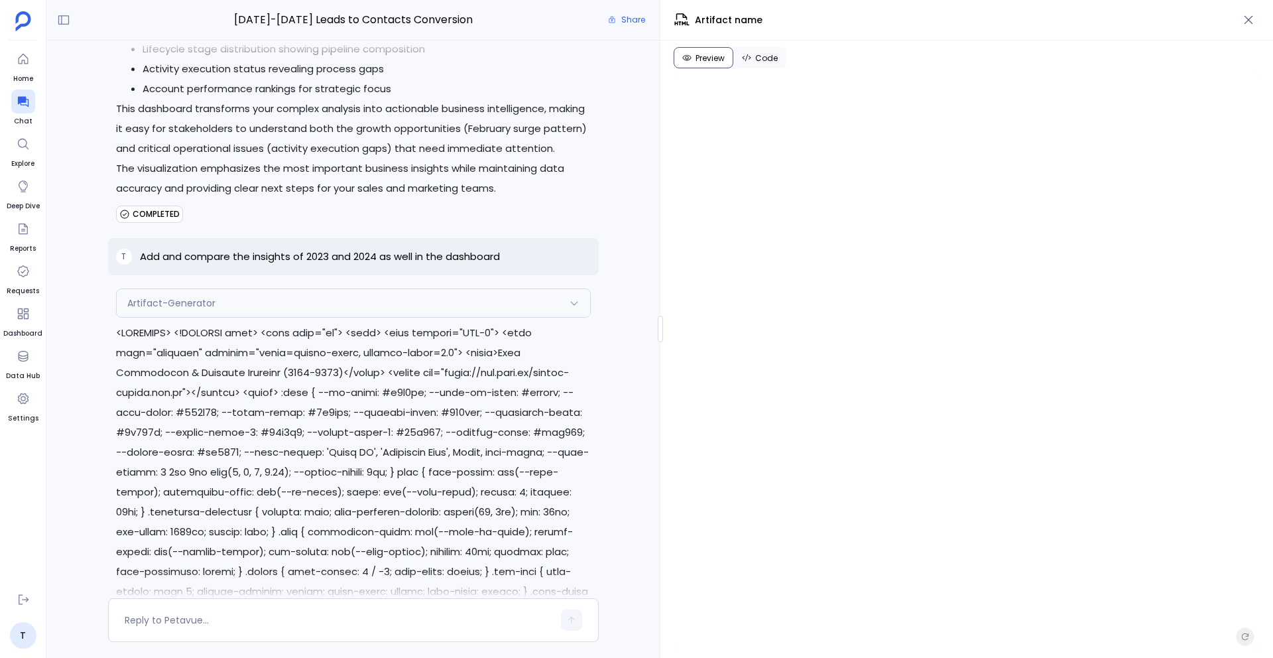
click at [272, 249] on p "Add and compare the insights of 2023 and 2024 as well in the dashboard" at bounding box center [320, 257] width 360 height 16
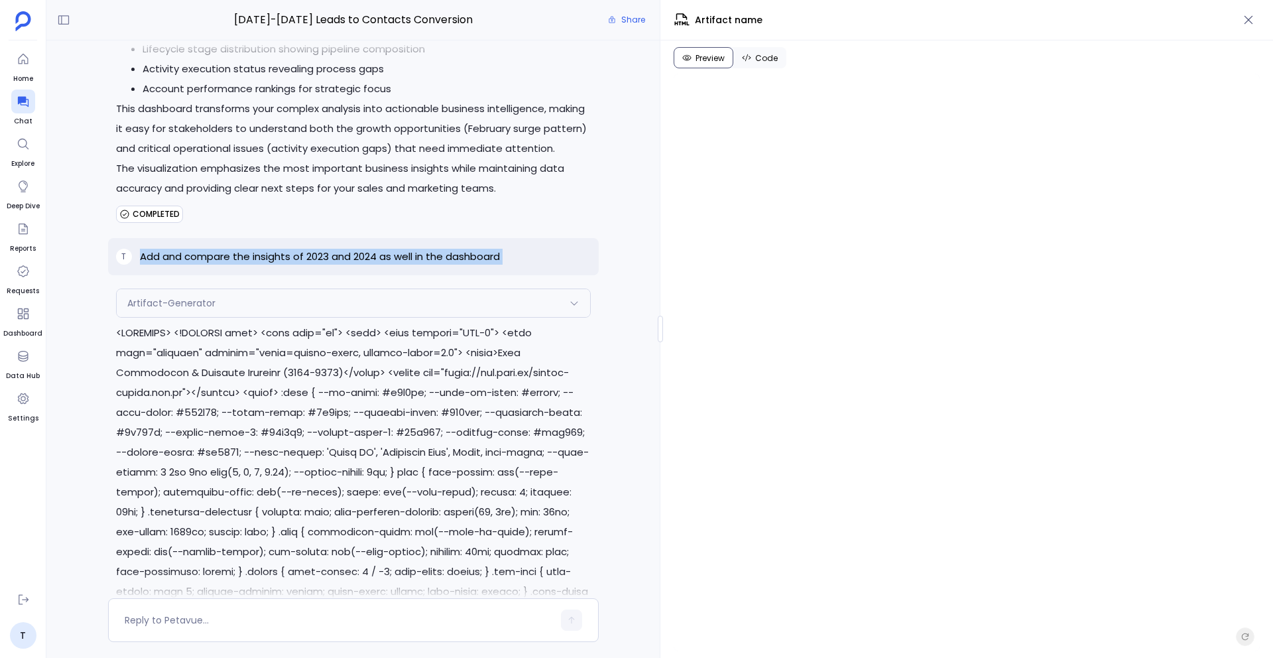
copy p "Add and compare the insights of 2023 and 2024 as well in the dashboard"
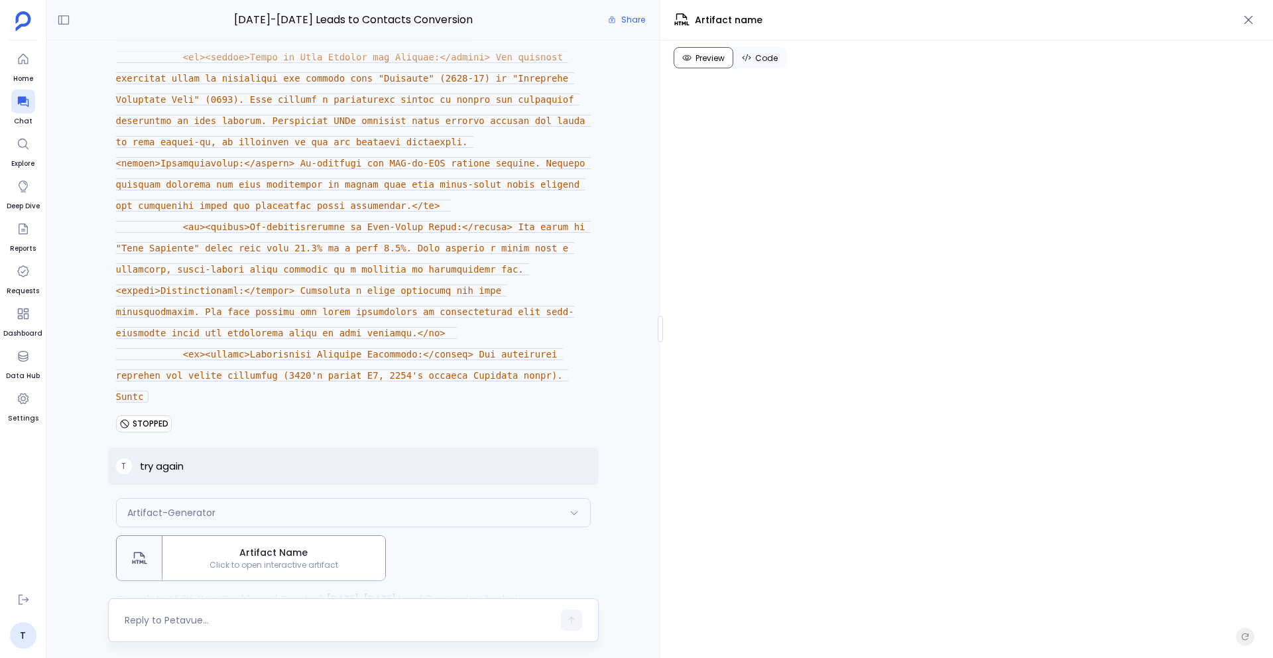
scroll to position [14170, 0]
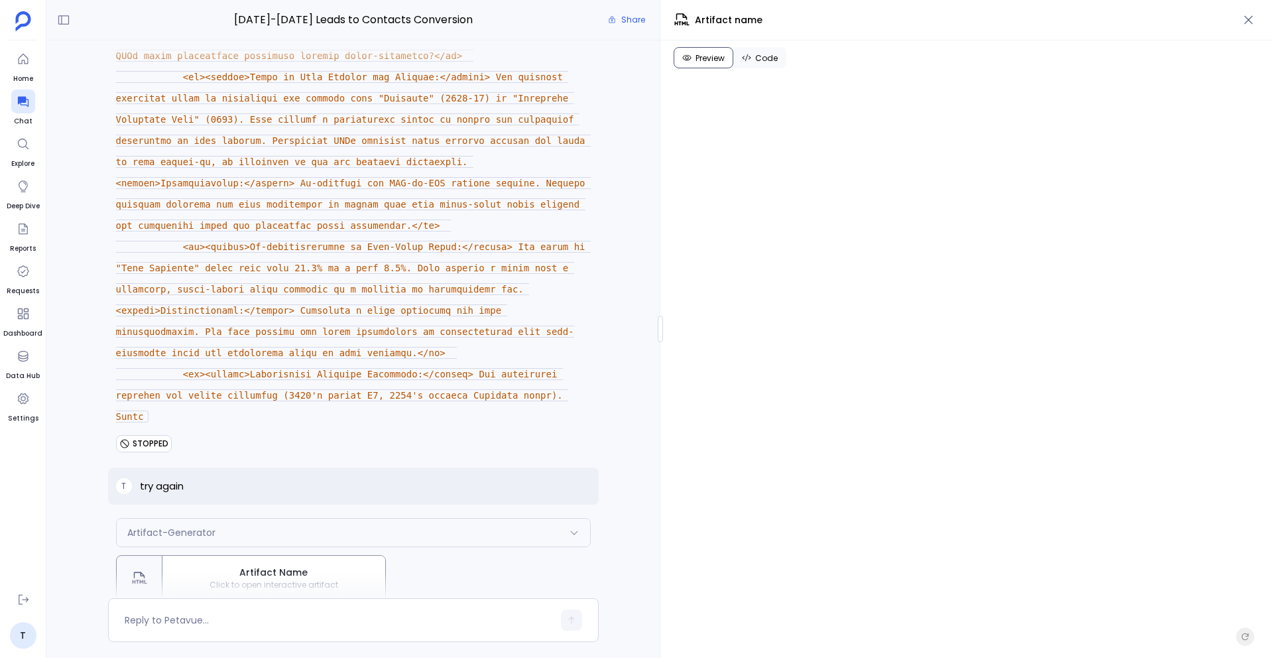
click at [155, 478] on p "try again" at bounding box center [162, 486] width 44 height 16
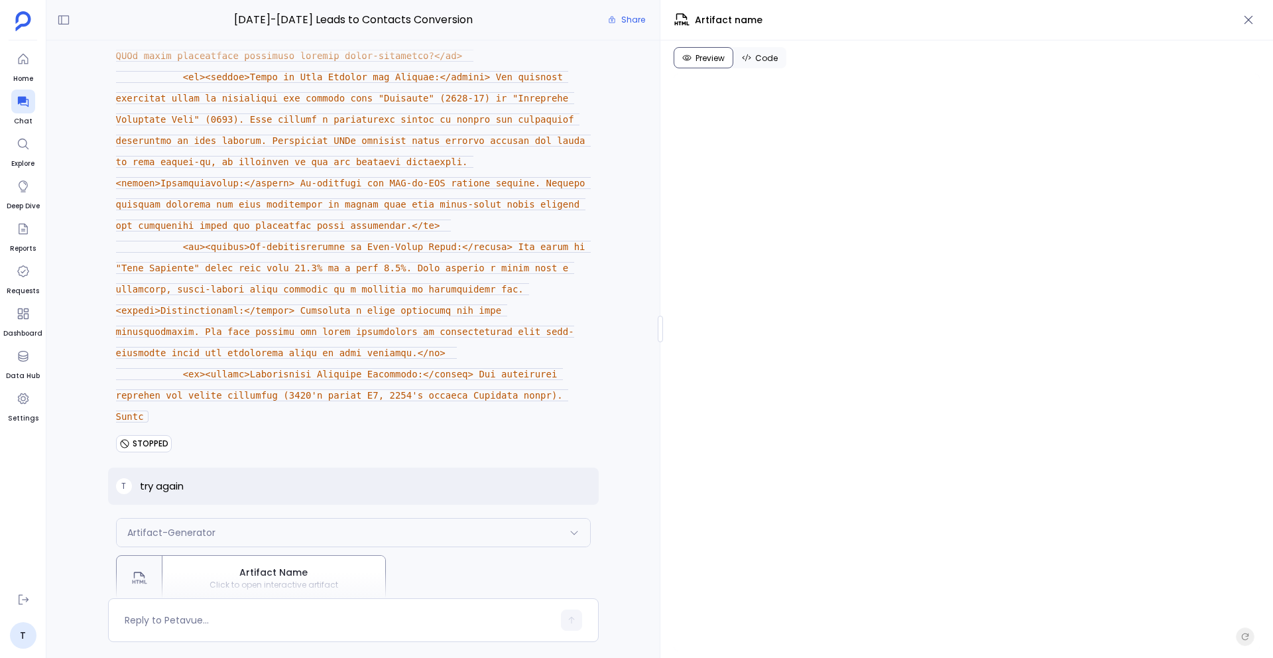
click at [155, 478] on p "try again" at bounding box center [162, 486] width 44 height 16
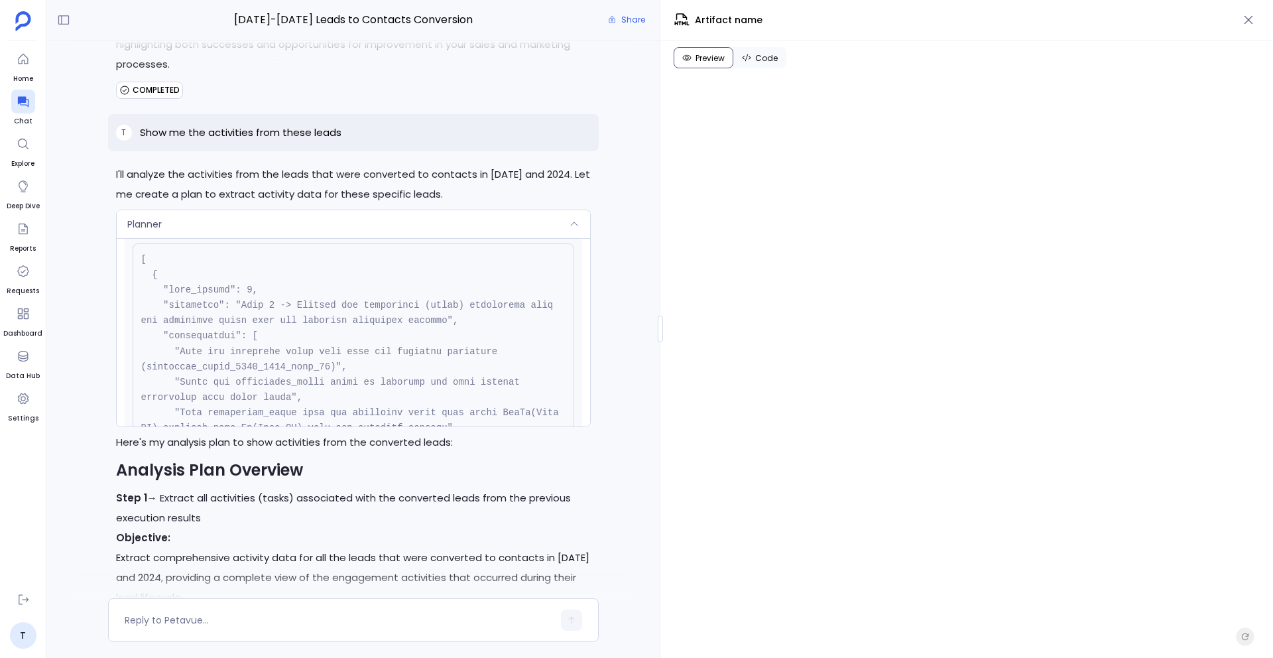
scroll to position [2915, 0]
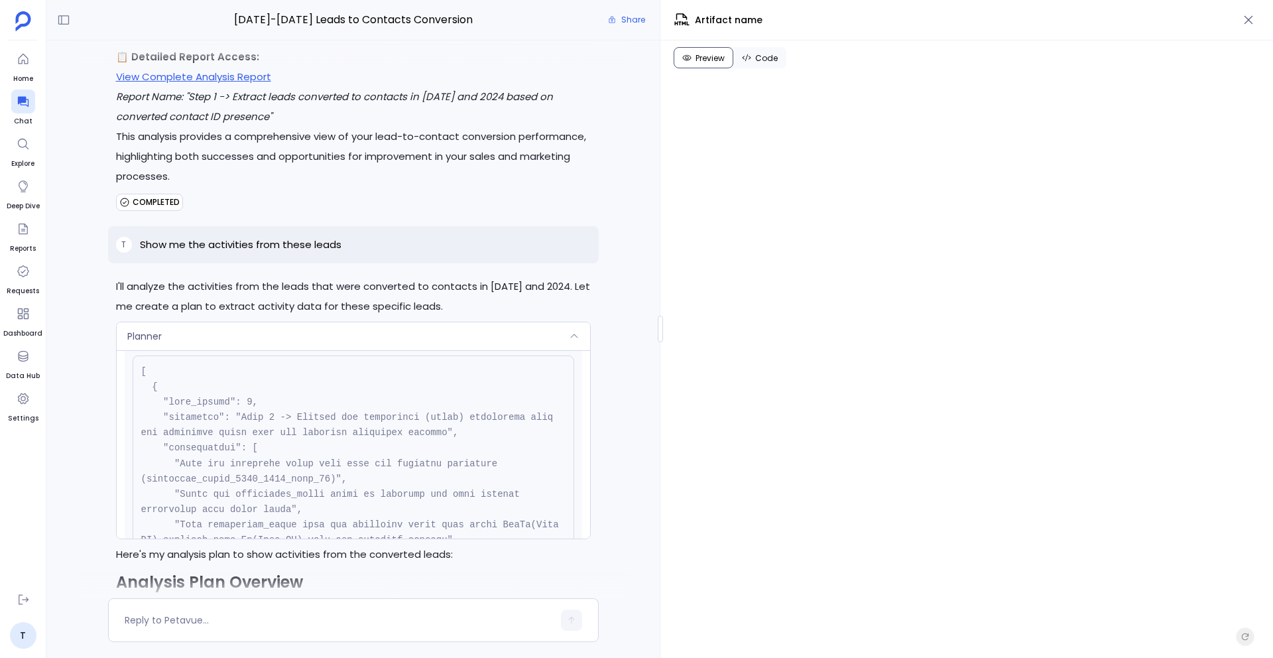
click at [413, 322] on div "Planner" at bounding box center [353, 336] width 473 height 28
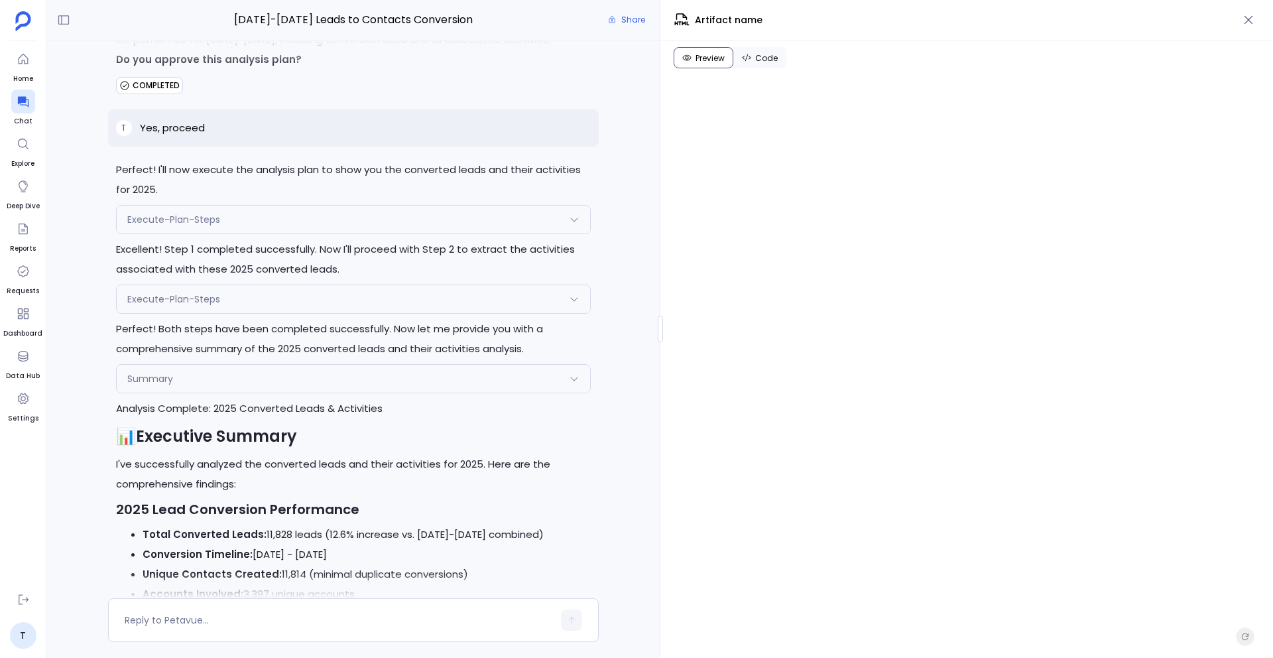
scroll to position [6754, 0]
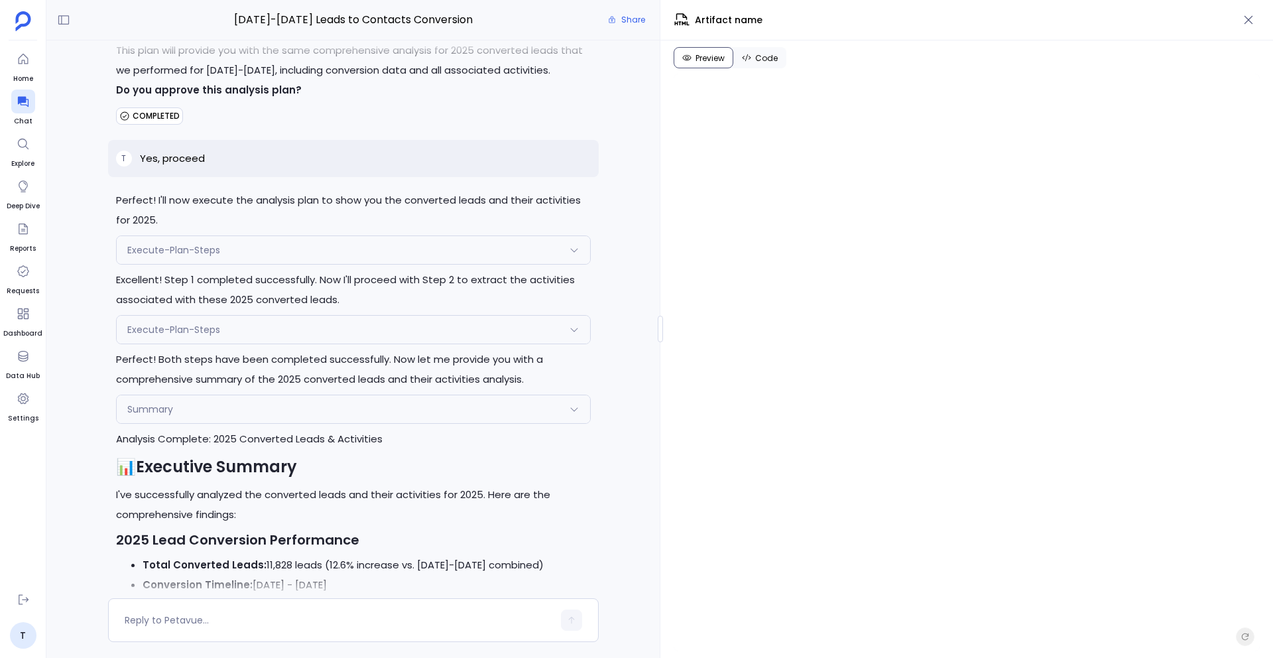
click at [279, 236] on div "Execute-Plan-Steps" at bounding box center [353, 250] width 473 height 28
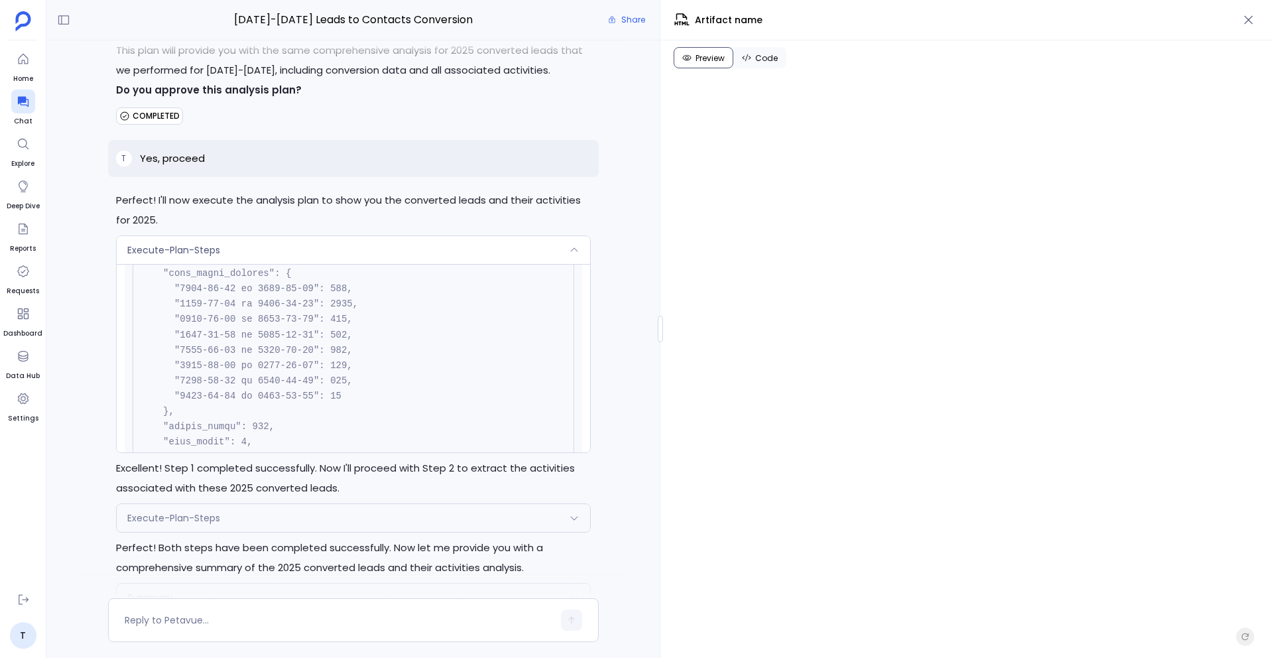
scroll to position [882, 0]
drag, startPoint x: 331, startPoint y: 247, endPoint x: 350, endPoint y: 247, distance: 18.6
drag, startPoint x: 322, startPoint y: 250, endPoint x: 342, endPoint y: 251, distance: 19.9
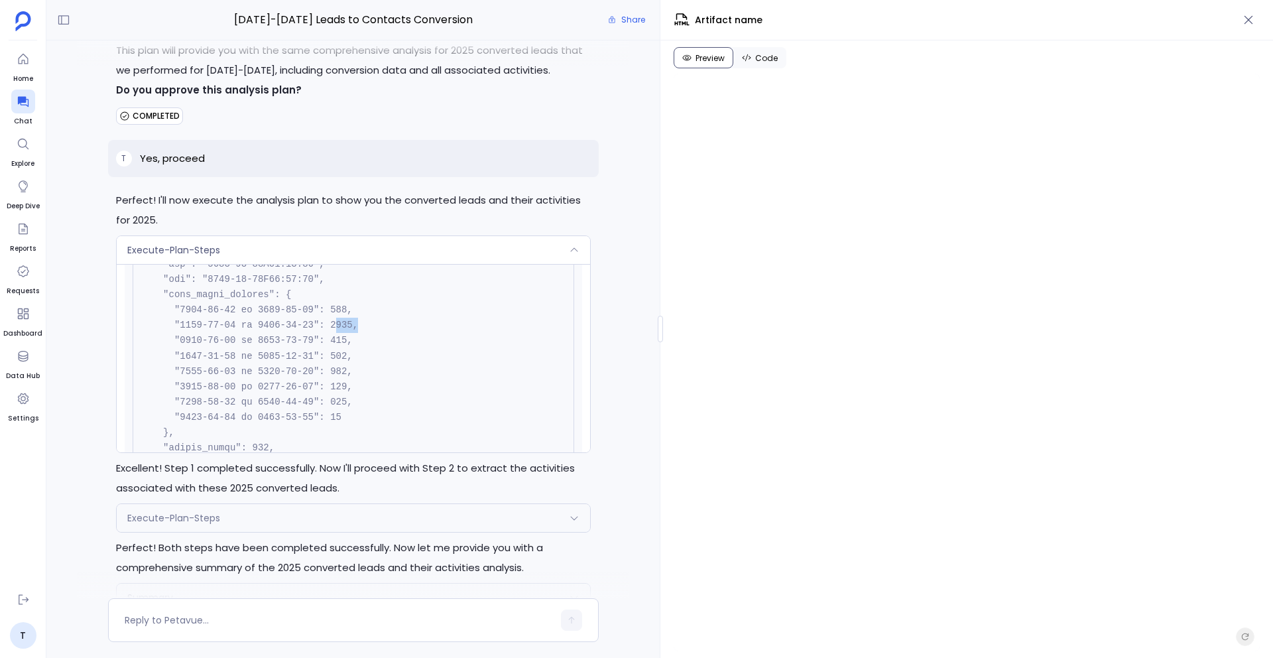
drag, startPoint x: 336, startPoint y: 245, endPoint x: 356, endPoint y: 246, distance: 19.9
click at [597, 406] on div "T Show me the leads converted into contacts in the year [DATE] and 2024 I'll he…" at bounding box center [352, 319] width 613 height 558
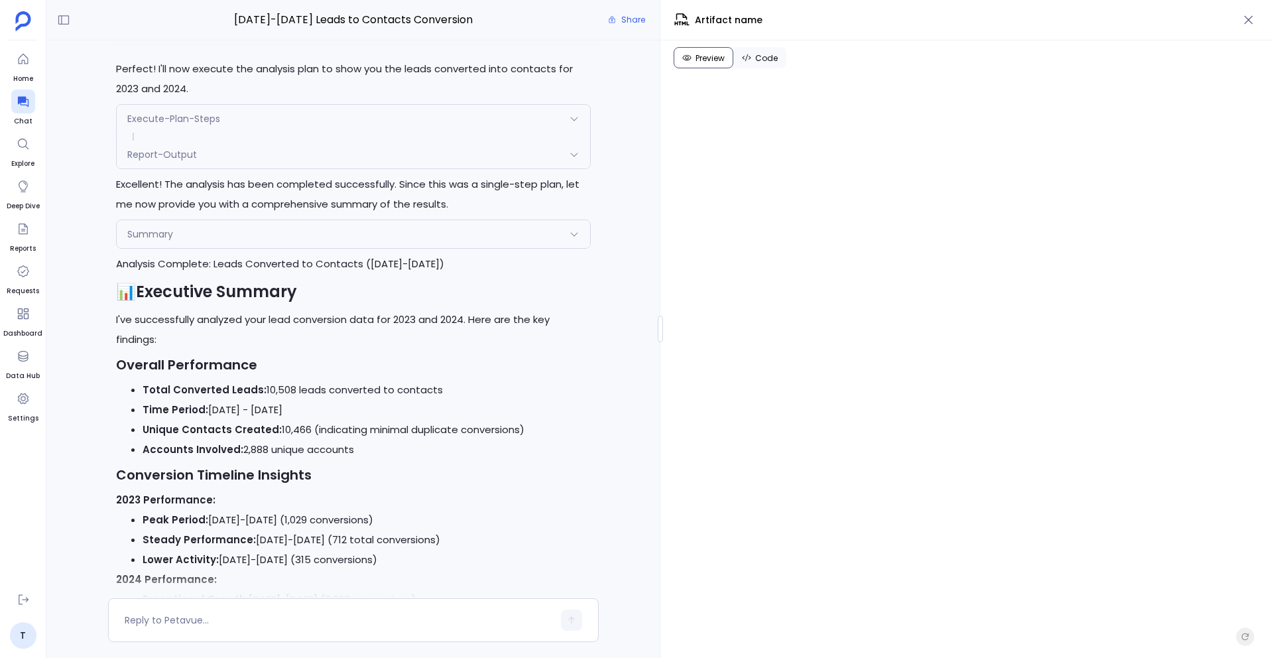
scroll to position [1735, 0]
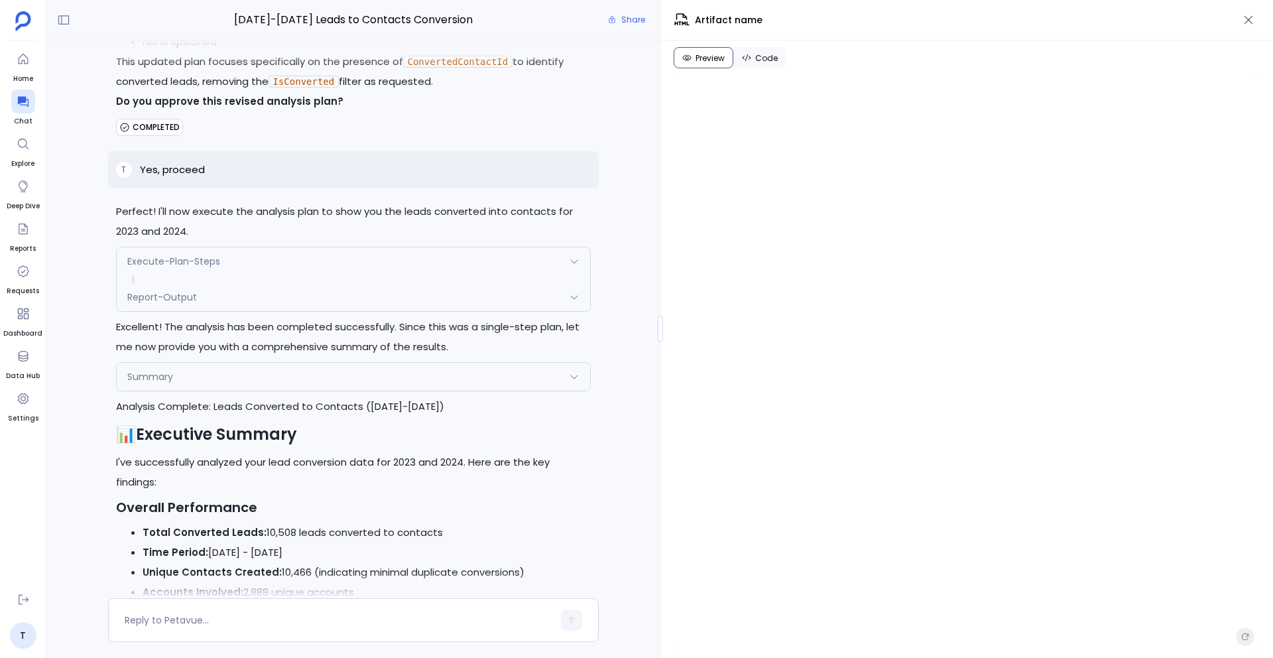
click at [267, 363] on div "Summary" at bounding box center [353, 377] width 473 height 28
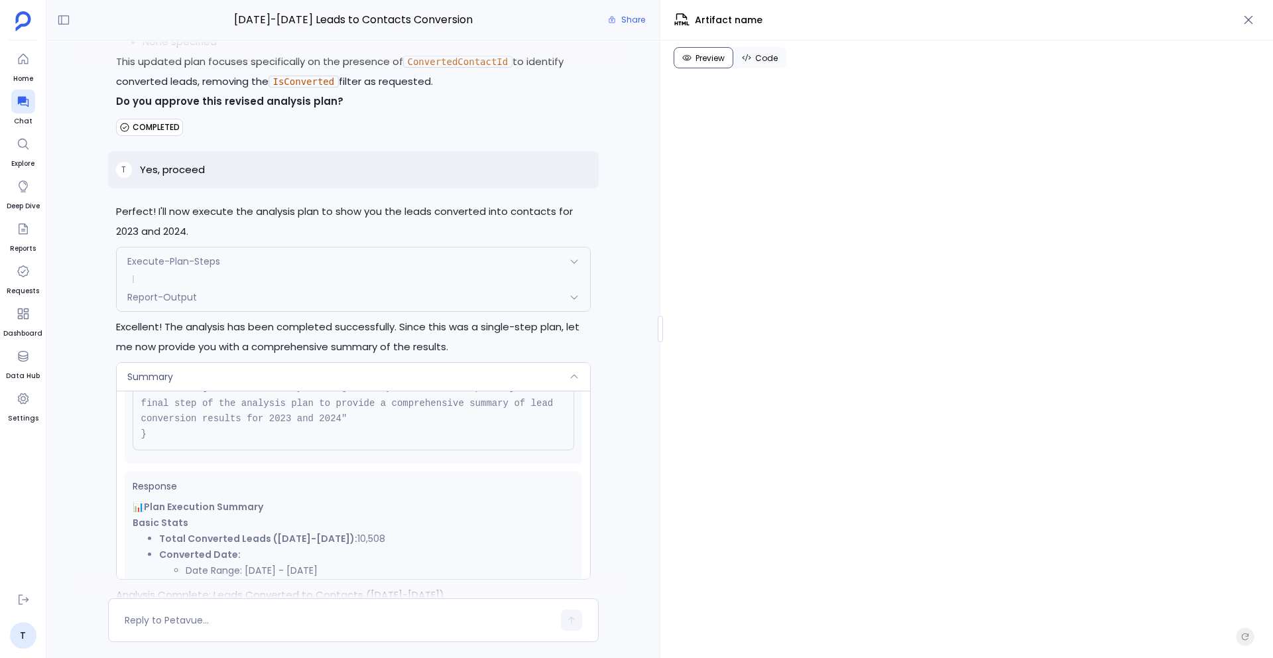
scroll to position [326, 0]
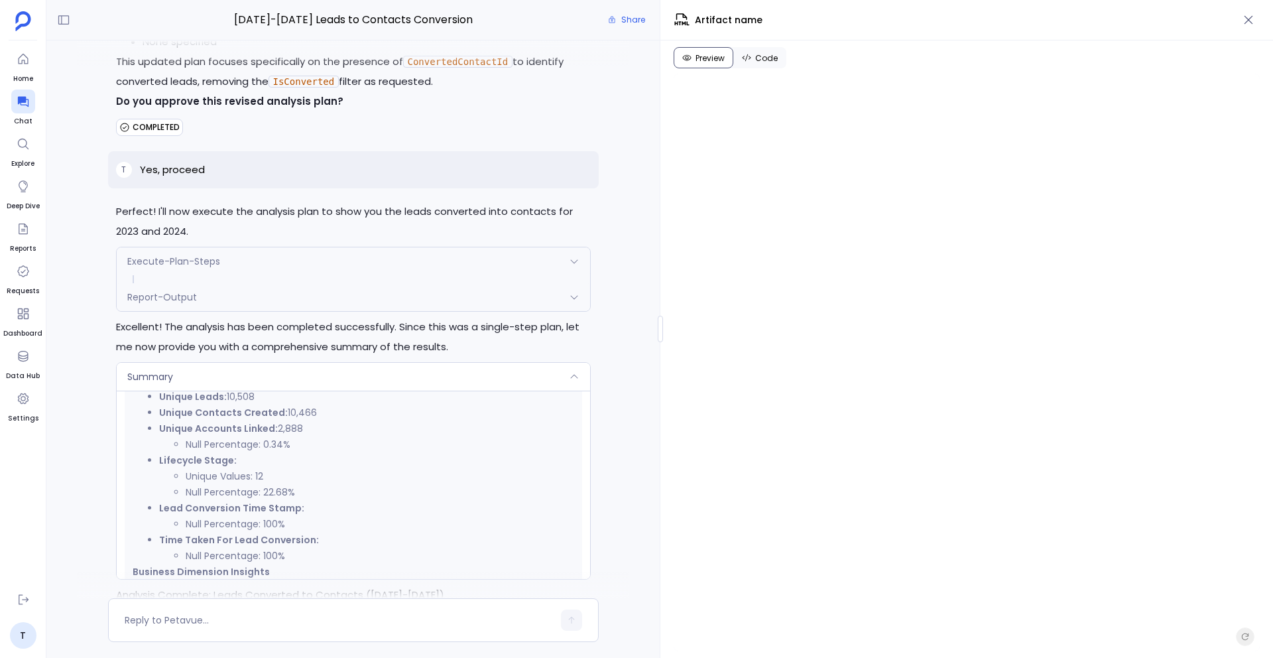
click at [235, 283] on div "Report-Output" at bounding box center [353, 297] width 473 height 28
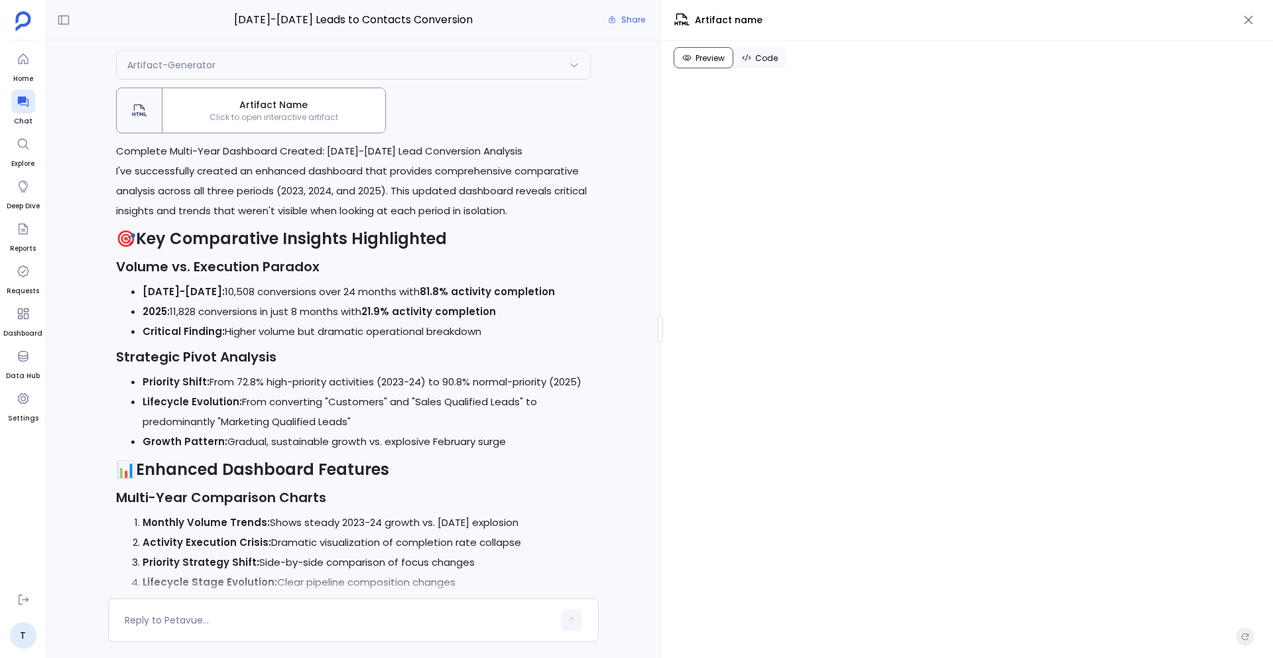
scroll to position [15031, 0]
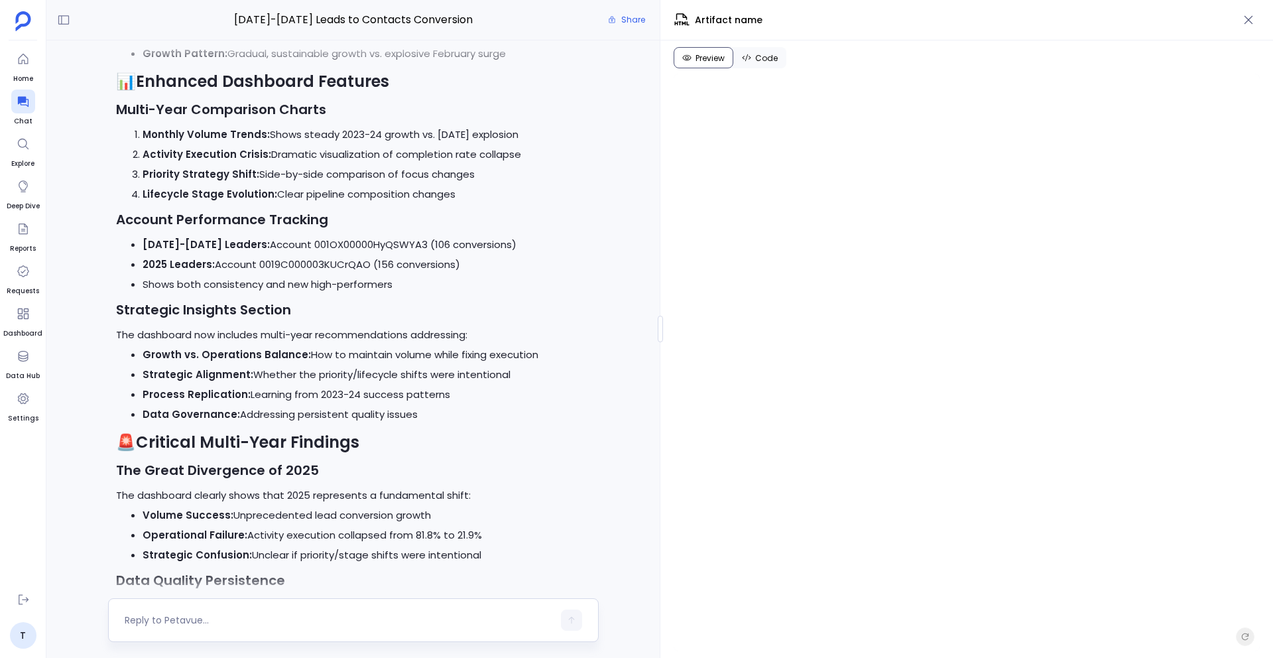
click at [359, 601] on div at bounding box center [353, 620] width 491 height 44
click at [308, 620] on textarea at bounding box center [339, 619] width 428 height 13
click at [455, 621] on textarea "Have you added all the data points for the year [DATE] in the chart '" at bounding box center [339, 619] width 428 height 13
type textarea "Have you added all the data points for the year [DATE] in the chart 'Lead Conve…"
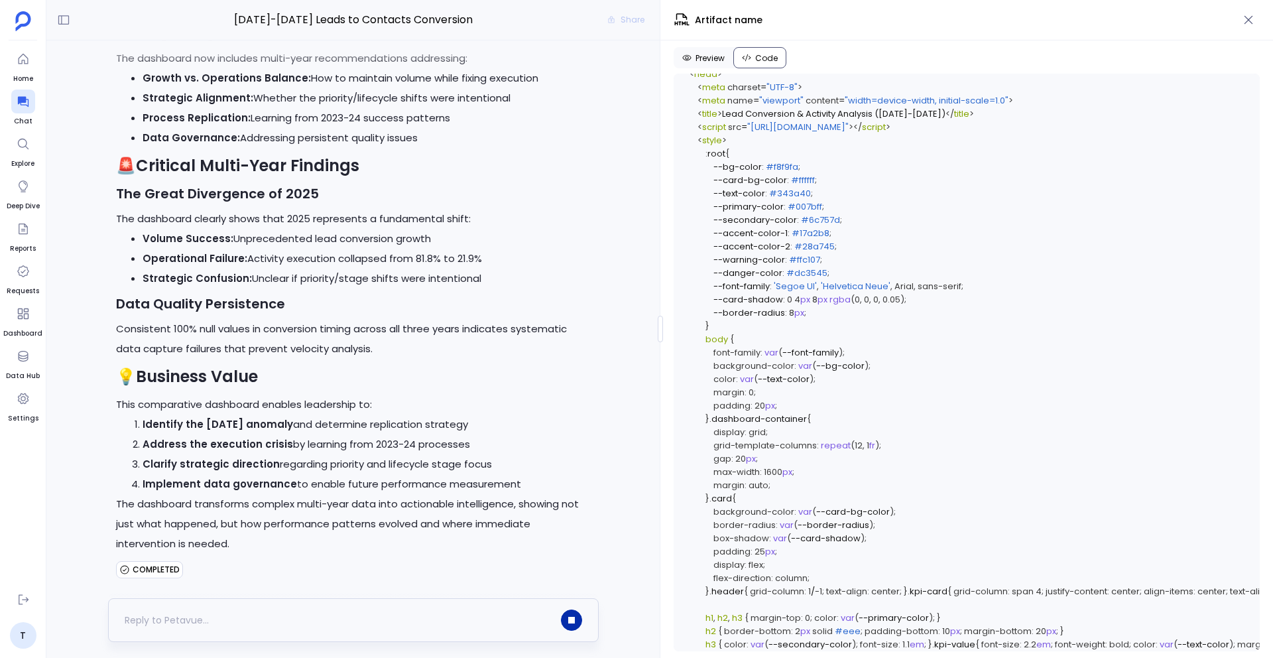
scroll to position [231, 0]
